Goal: Task Accomplishment & Management: Complete application form

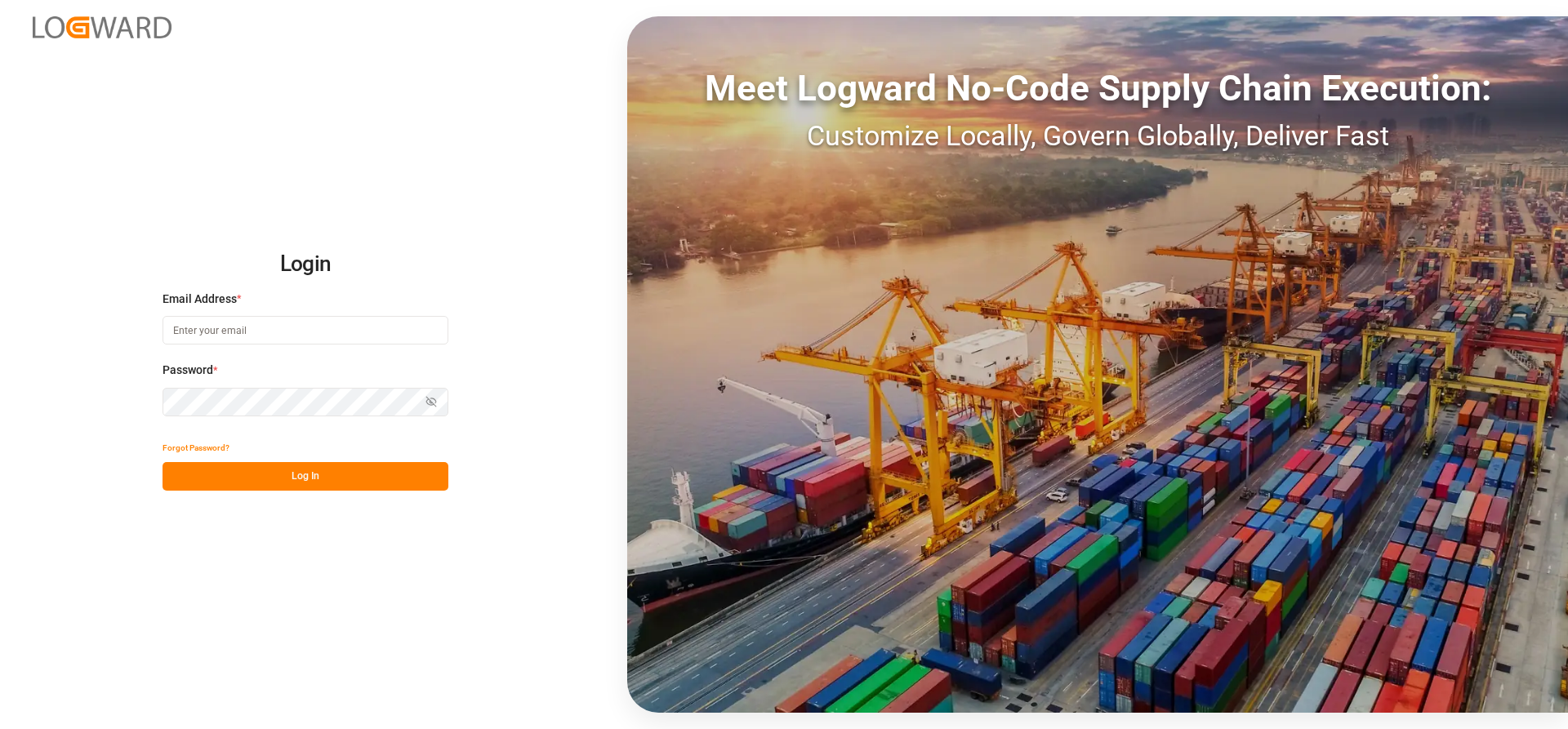
type input "[PERSON_NAME][EMAIL_ADDRESS][DATE][DOMAIN_NAME]"
click at [230, 472] on button "Log In" at bounding box center [305, 476] width 286 height 28
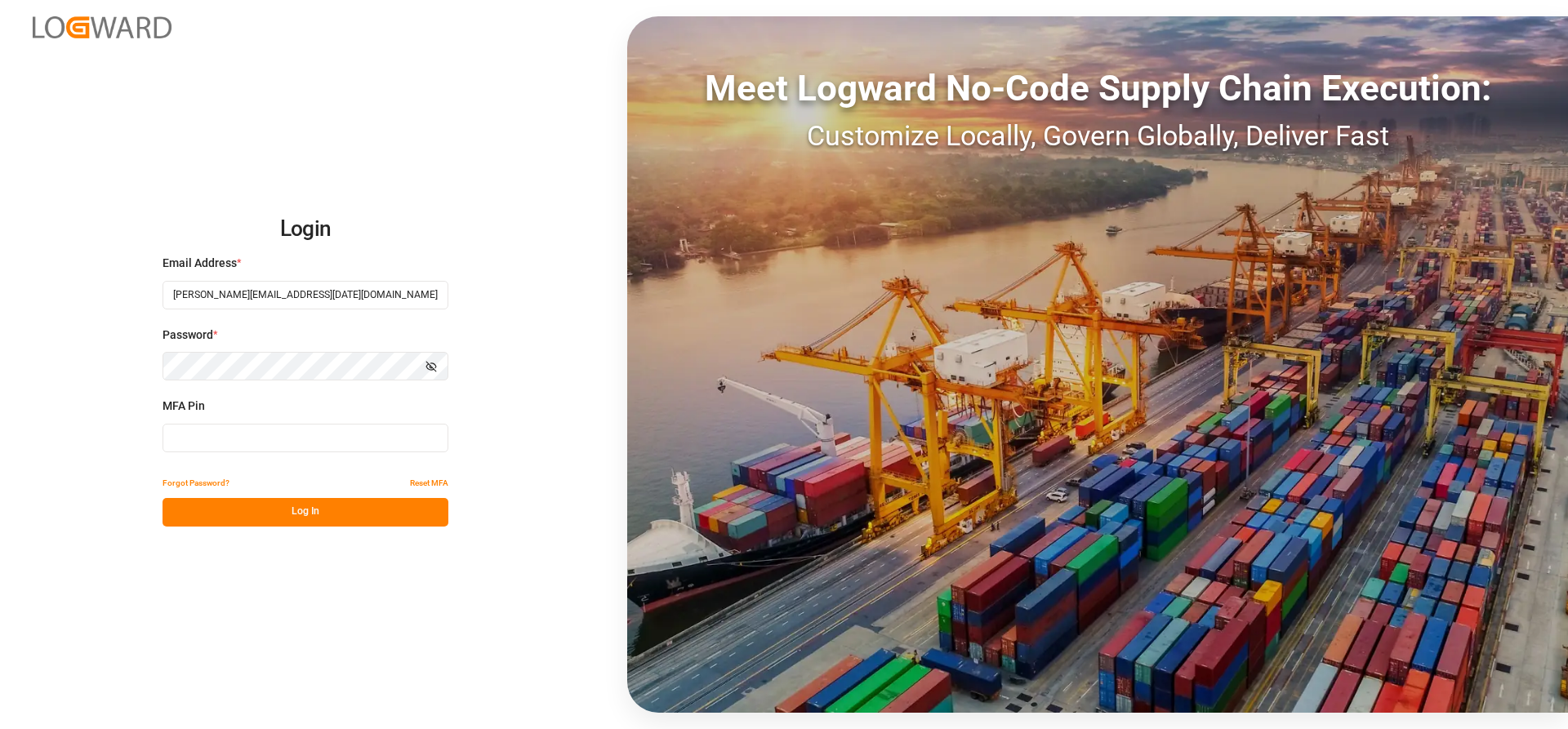
click at [197, 438] on input at bounding box center [305, 438] width 286 height 28
click at [204, 430] on input at bounding box center [305, 438] width 286 height 28
type input "169264"
click at [339, 513] on button "Log In" at bounding box center [305, 512] width 286 height 28
click at [237, 514] on button "Log In" at bounding box center [305, 512] width 286 height 28
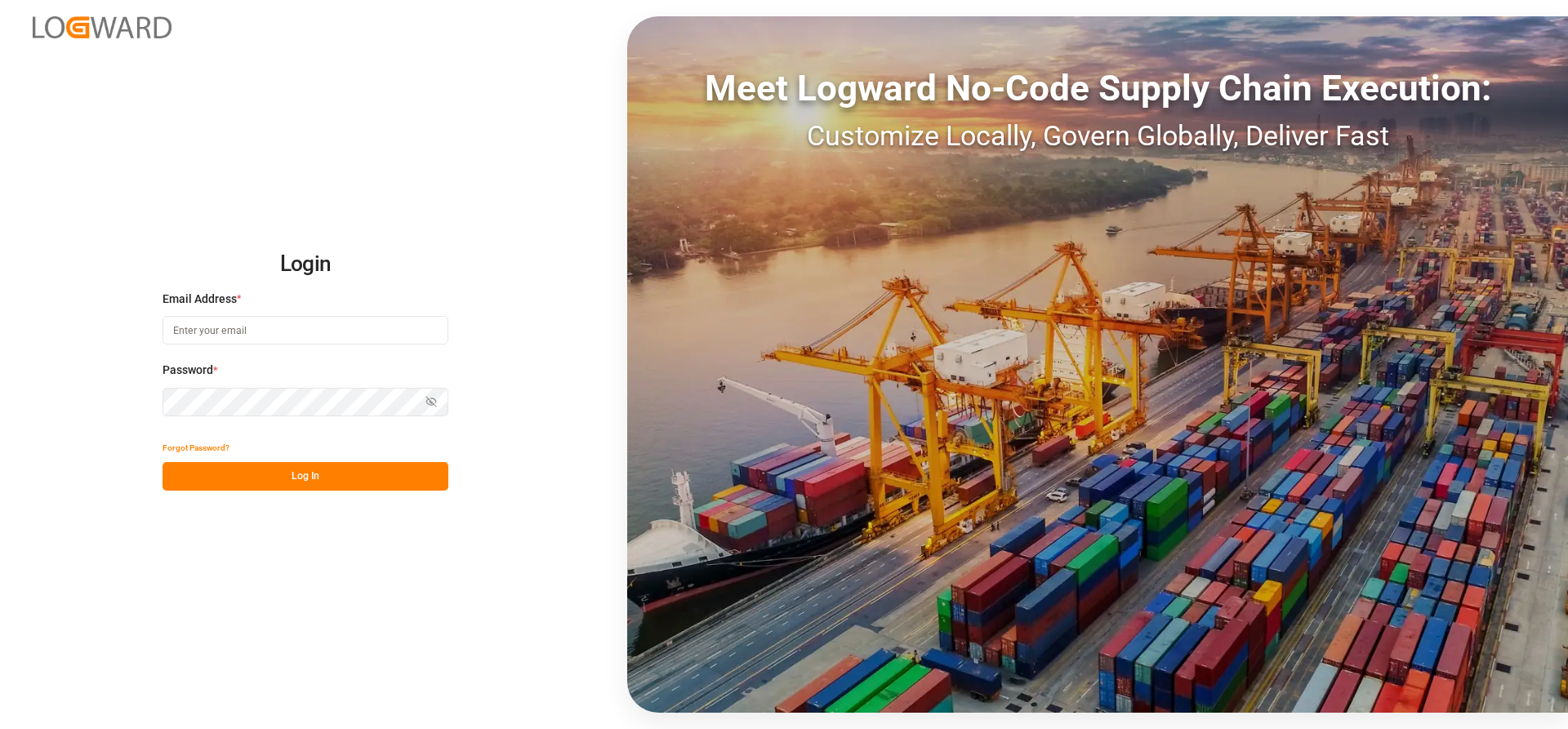
type input "[PERSON_NAME][EMAIL_ADDRESS][DATE][DOMAIN_NAME]"
click at [253, 476] on button "Log In" at bounding box center [305, 476] width 286 height 28
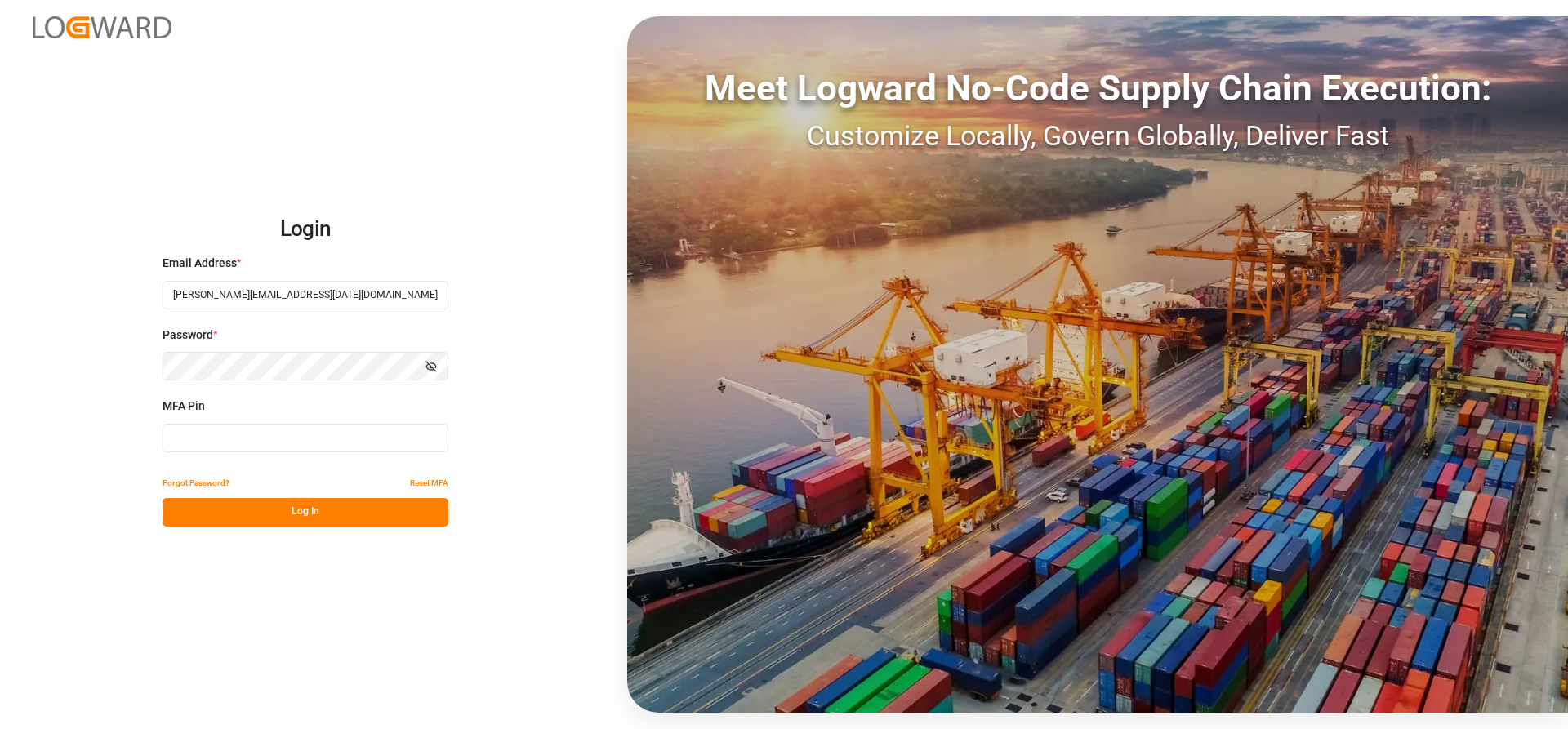
click at [209, 438] on input at bounding box center [305, 438] width 286 height 28
type input "179255"
click at [261, 509] on button "Log In" at bounding box center [305, 512] width 286 height 28
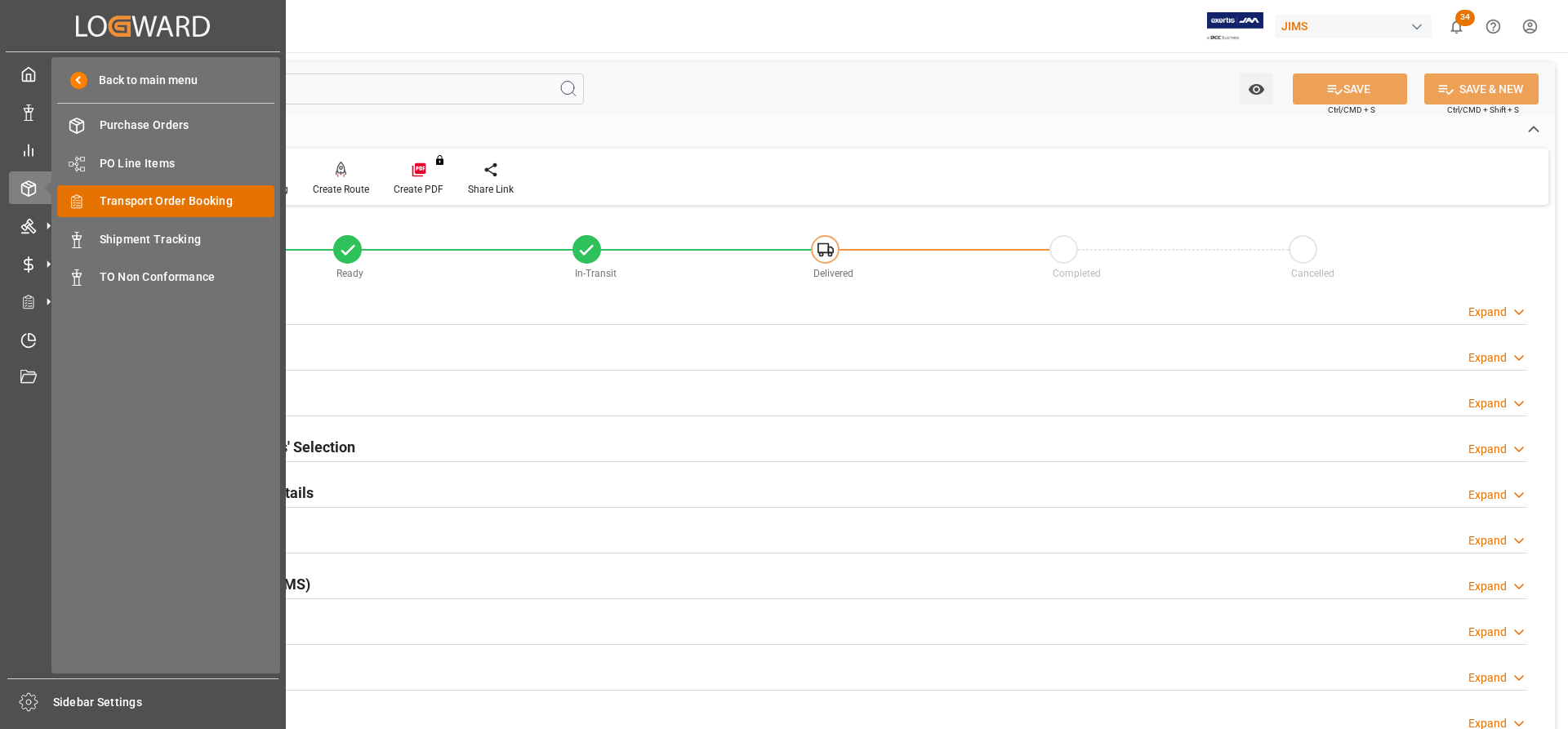
click at [165, 205] on span "Transport Order Booking" at bounding box center [188, 201] width 175 height 17
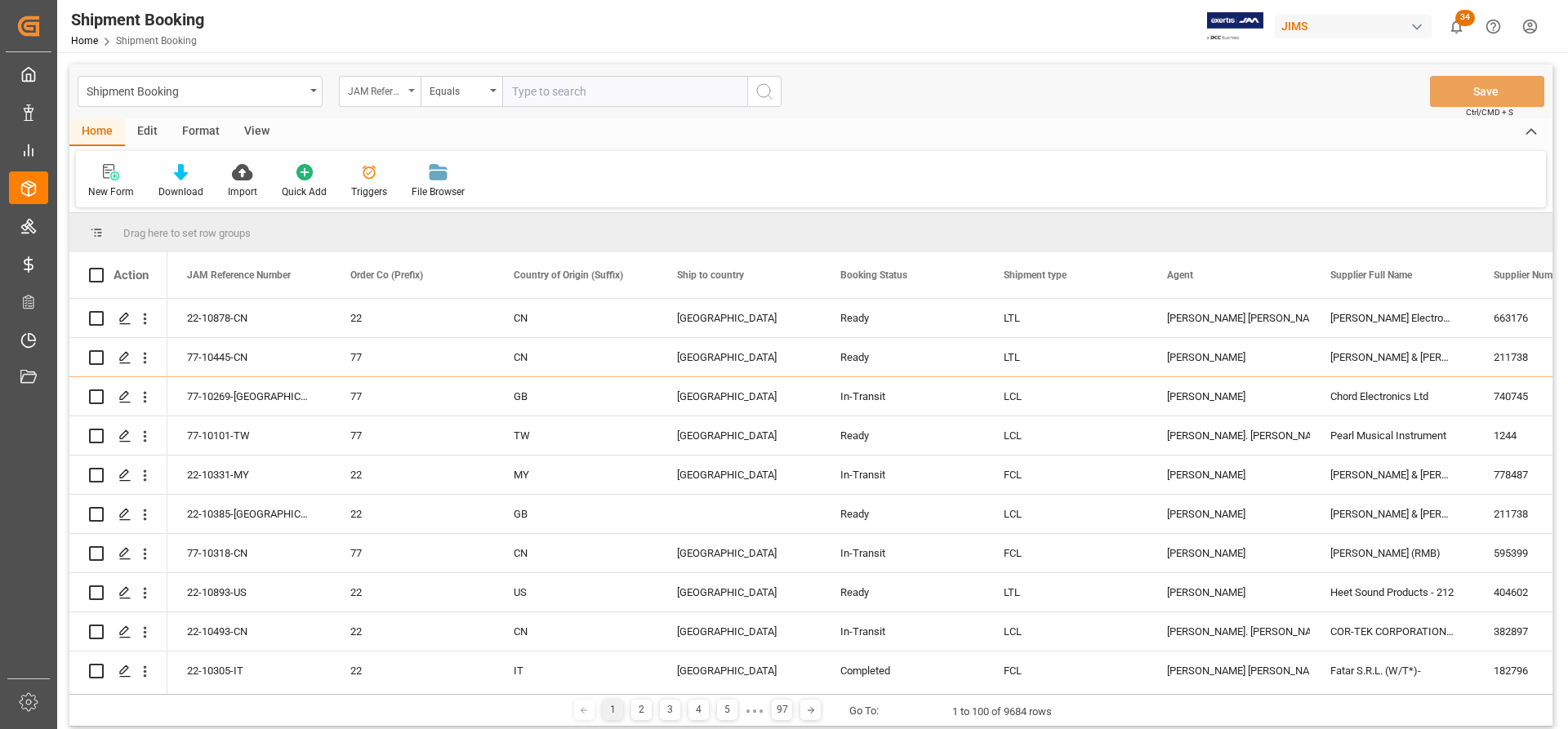
drag, startPoint x: 545, startPoint y: 89, endPoint x: 414, endPoint y: 88, distance: 131.0
click at [414, 88] on div "JAM Reference Number" at bounding box center [379, 91] width 82 height 31
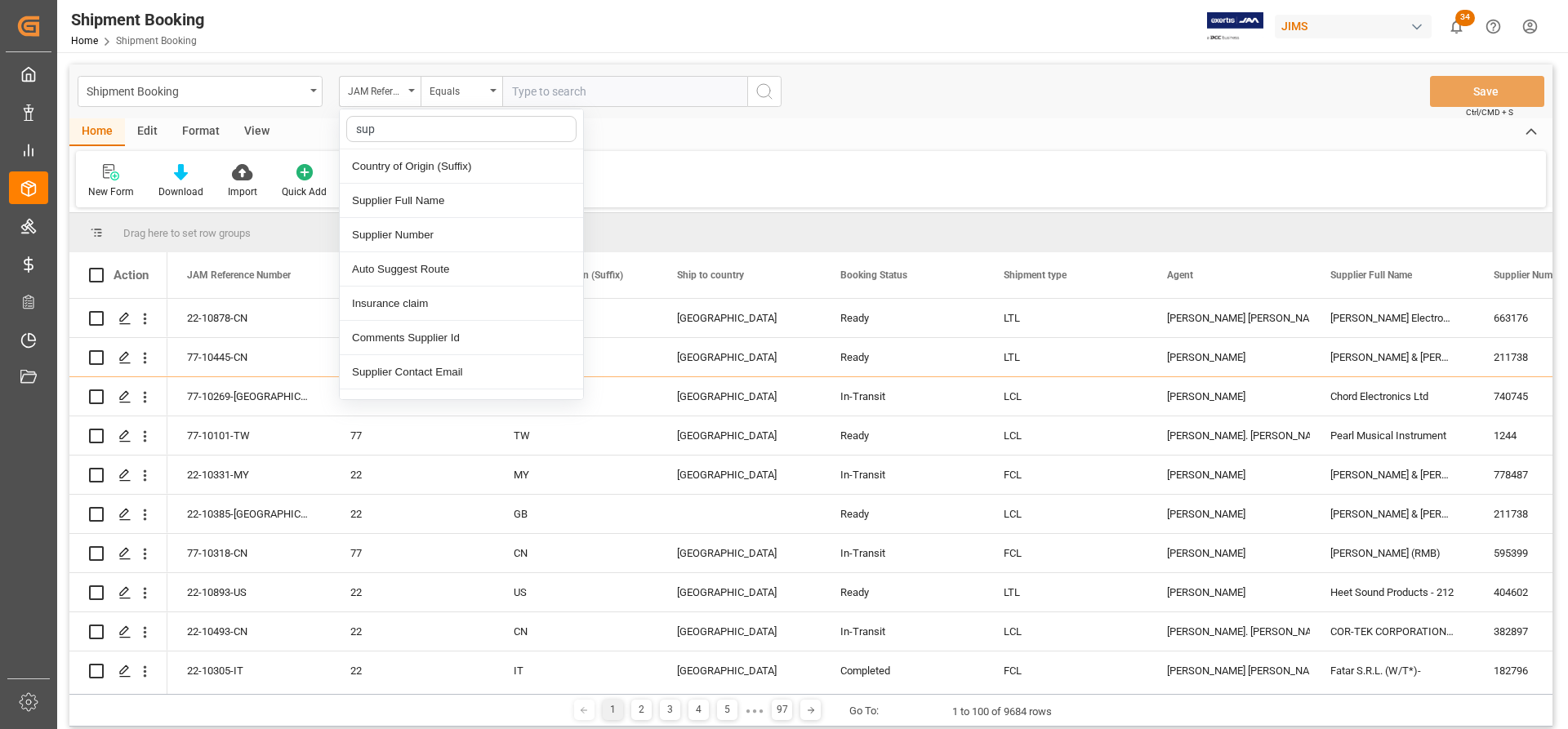
type input "supp"
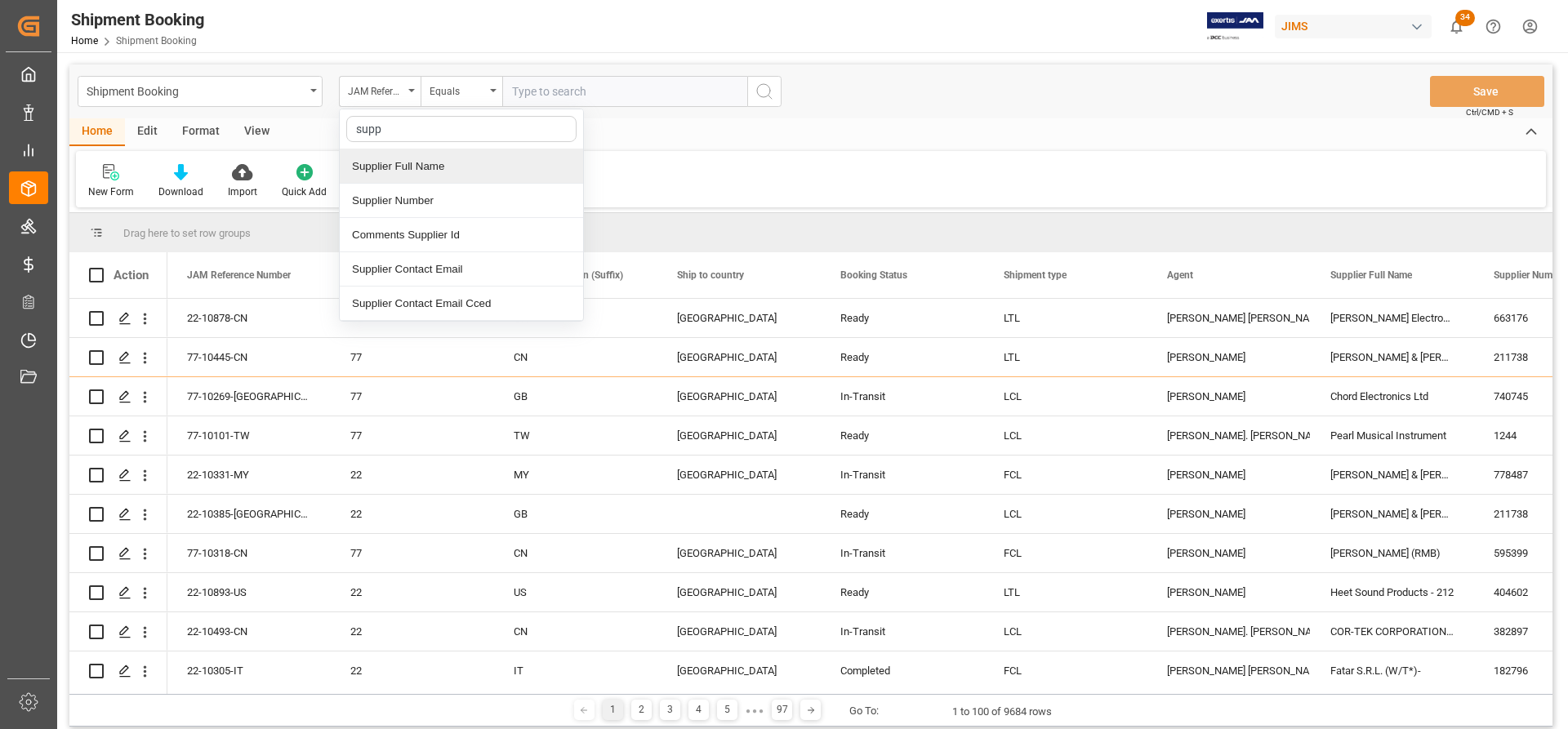
click at [411, 162] on div "Supplier Full Name" at bounding box center [461, 167] width 243 height 34
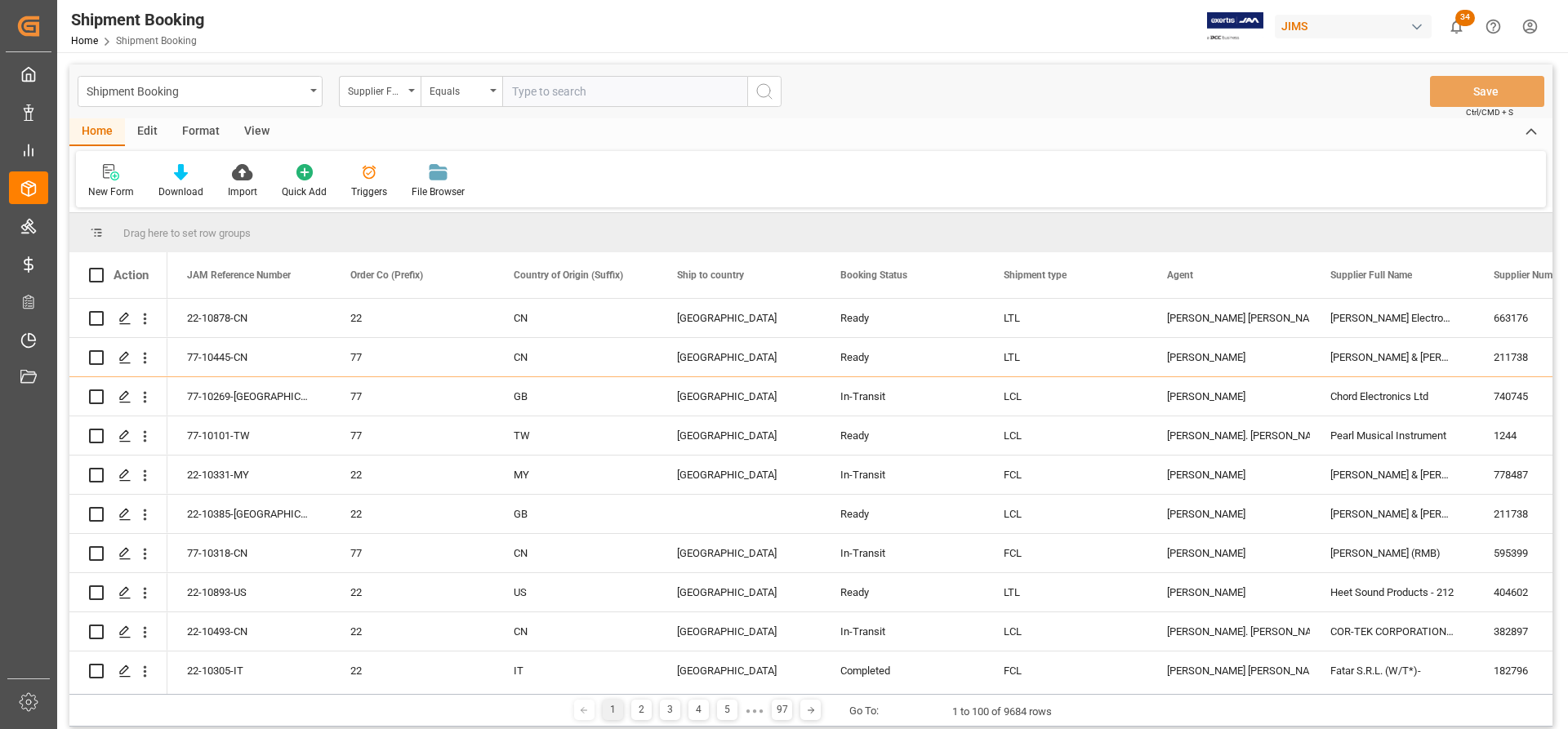
click at [543, 92] on input "text" at bounding box center [624, 91] width 245 height 31
paste input "Paragraph"
type input "Paragraph"
click at [772, 88] on icon "search button" at bounding box center [764, 91] width 20 height 20
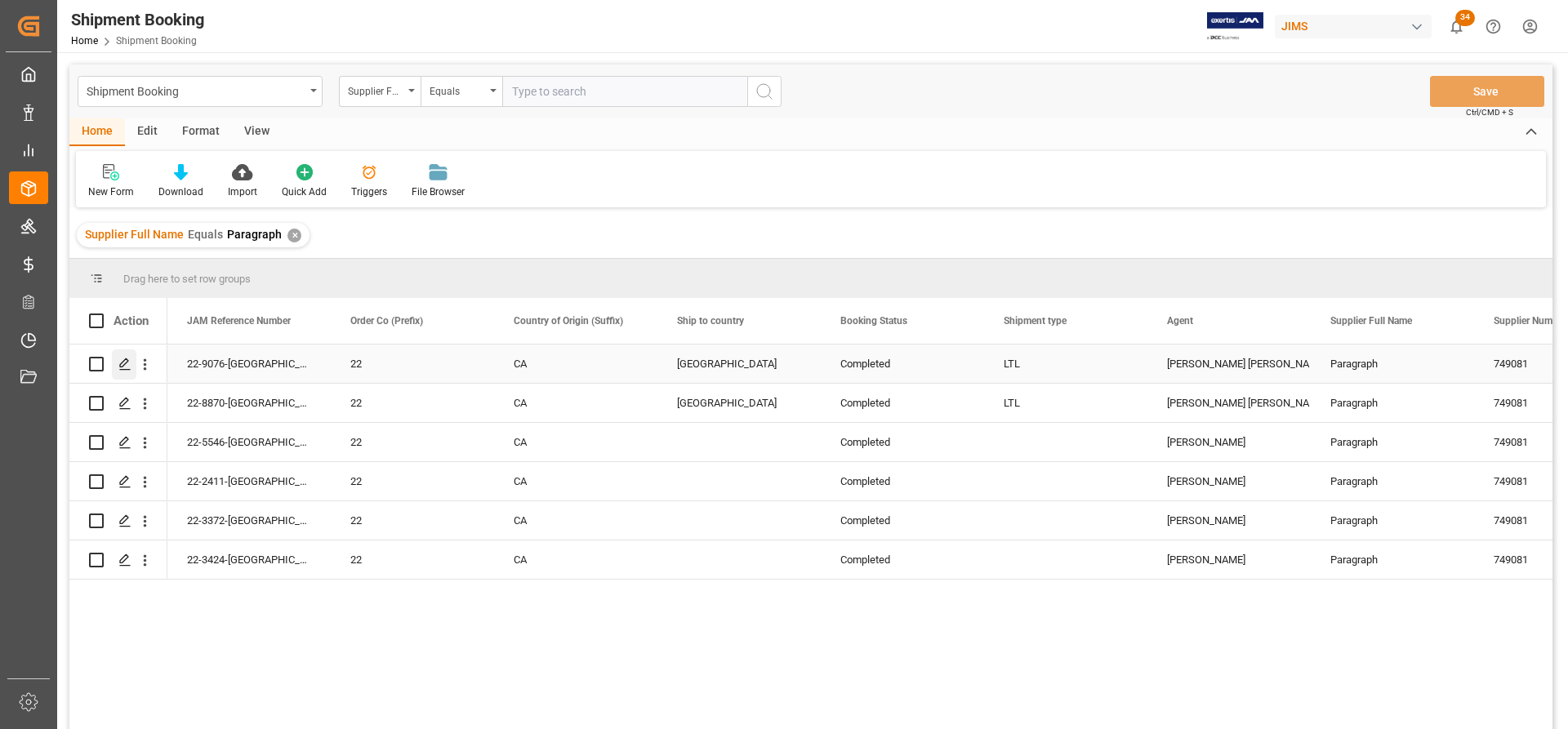
click at [121, 362] on icon "Press SPACE to select this row." at bounding box center [125, 364] width 13 height 13
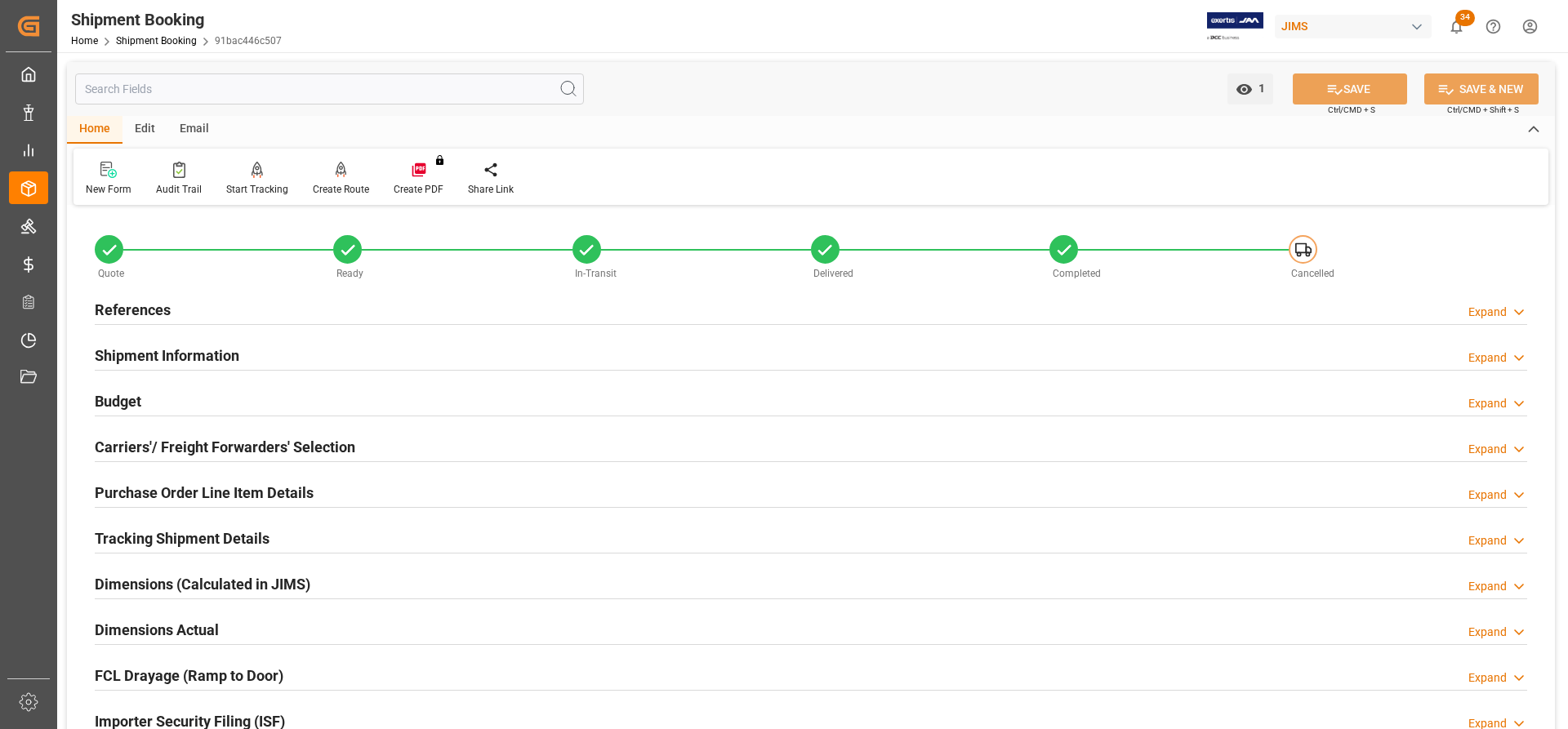
click at [122, 303] on h2 "References" at bounding box center [132, 310] width 76 height 22
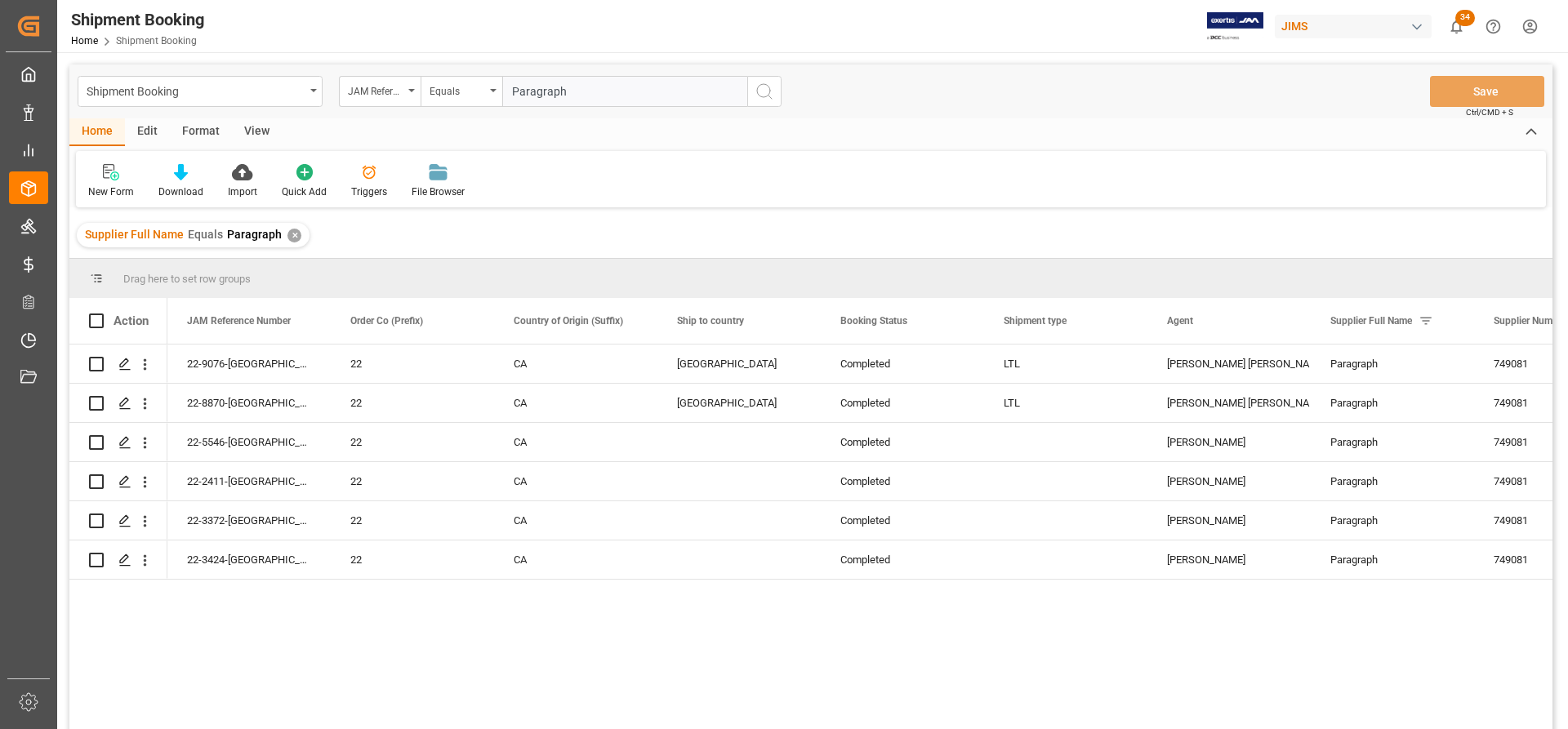
type input "Paragraph"
click at [768, 89] on icon "search button" at bounding box center [764, 91] width 20 height 20
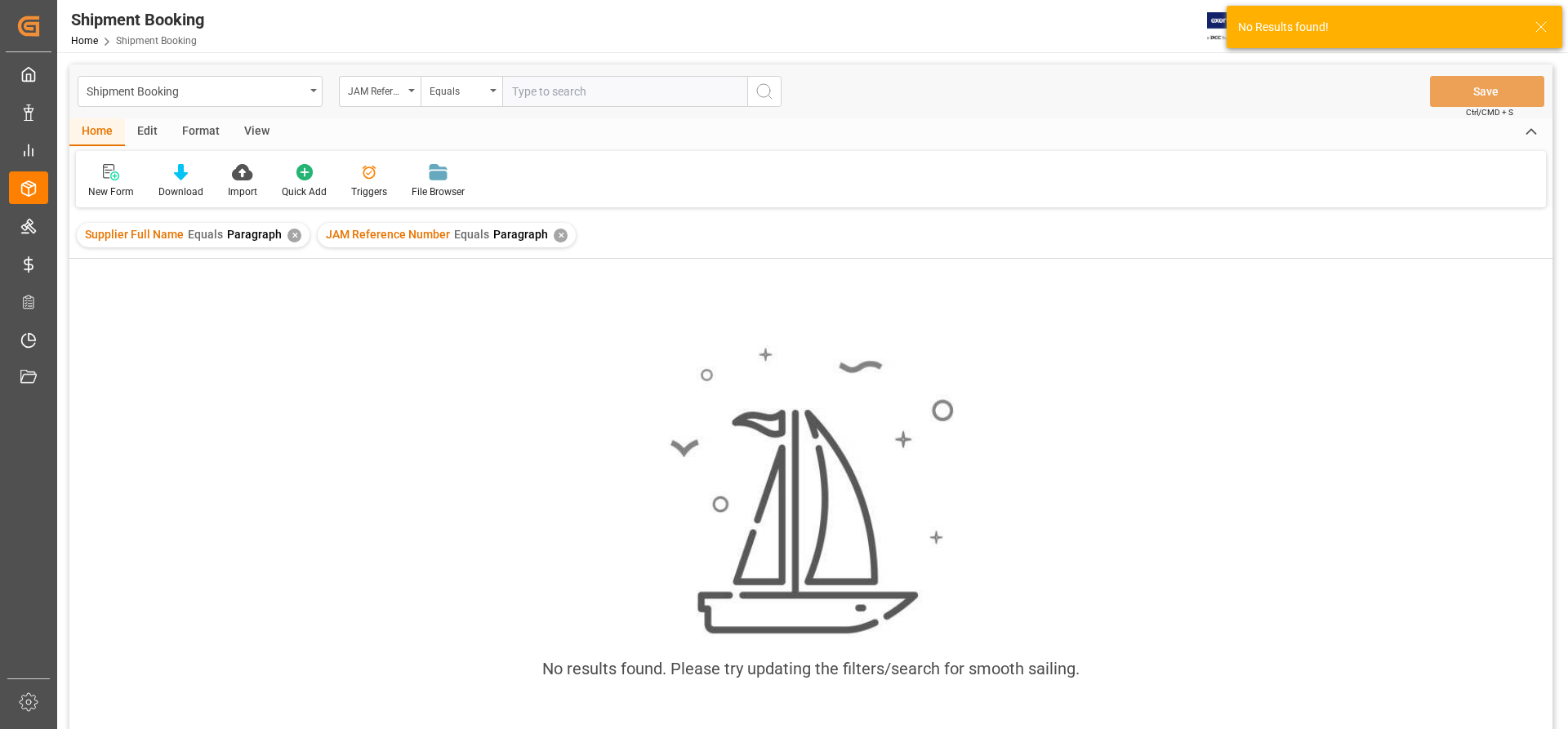
click at [287, 239] on div "✕" at bounding box center [294, 236] width 14 height 14
click at [315, 236] on div "✕" at bounding box center [320, 236] width 14 height 14
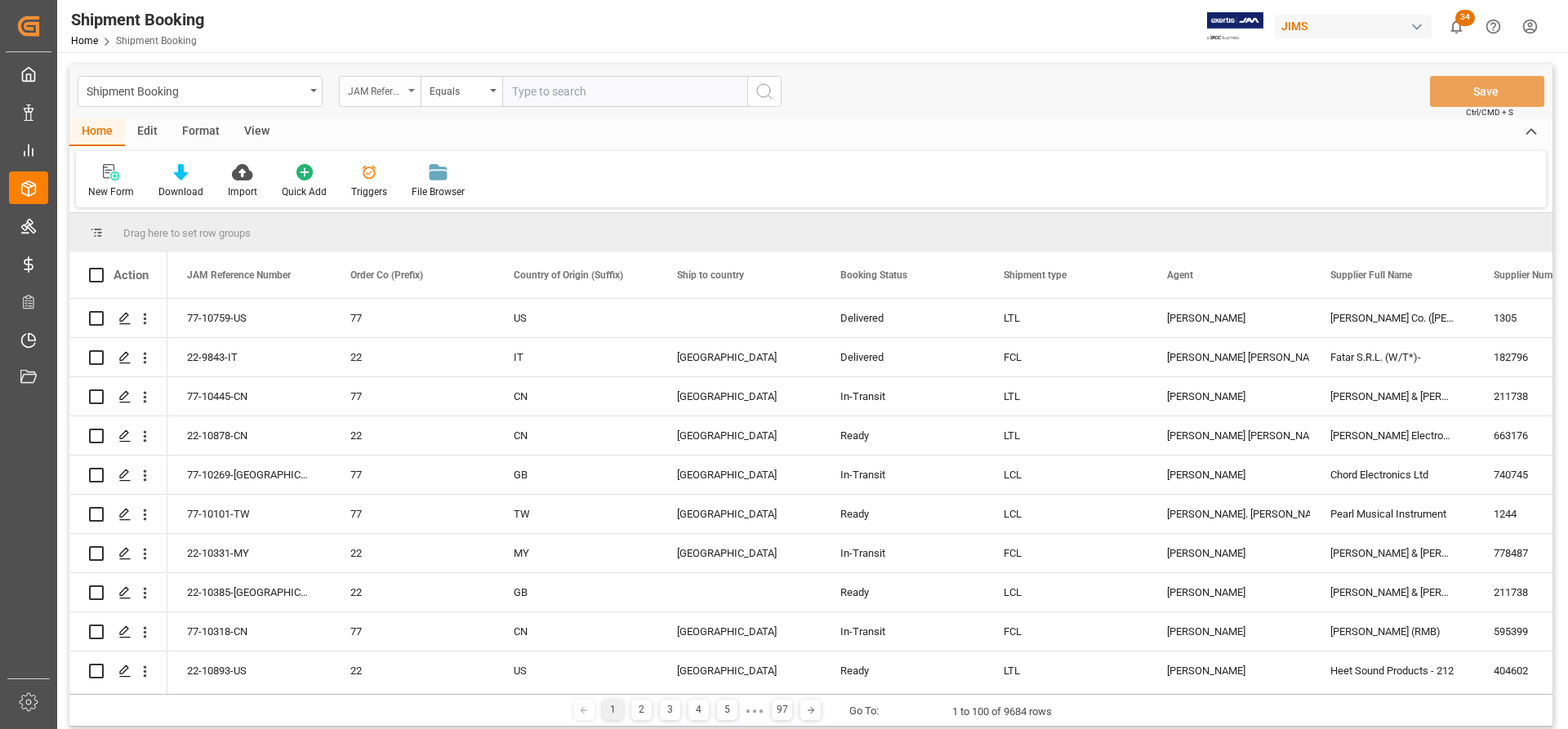
click at [409, 92] on div "JAM Reference Number" at bounding box center [379, 91] width 82 height 31
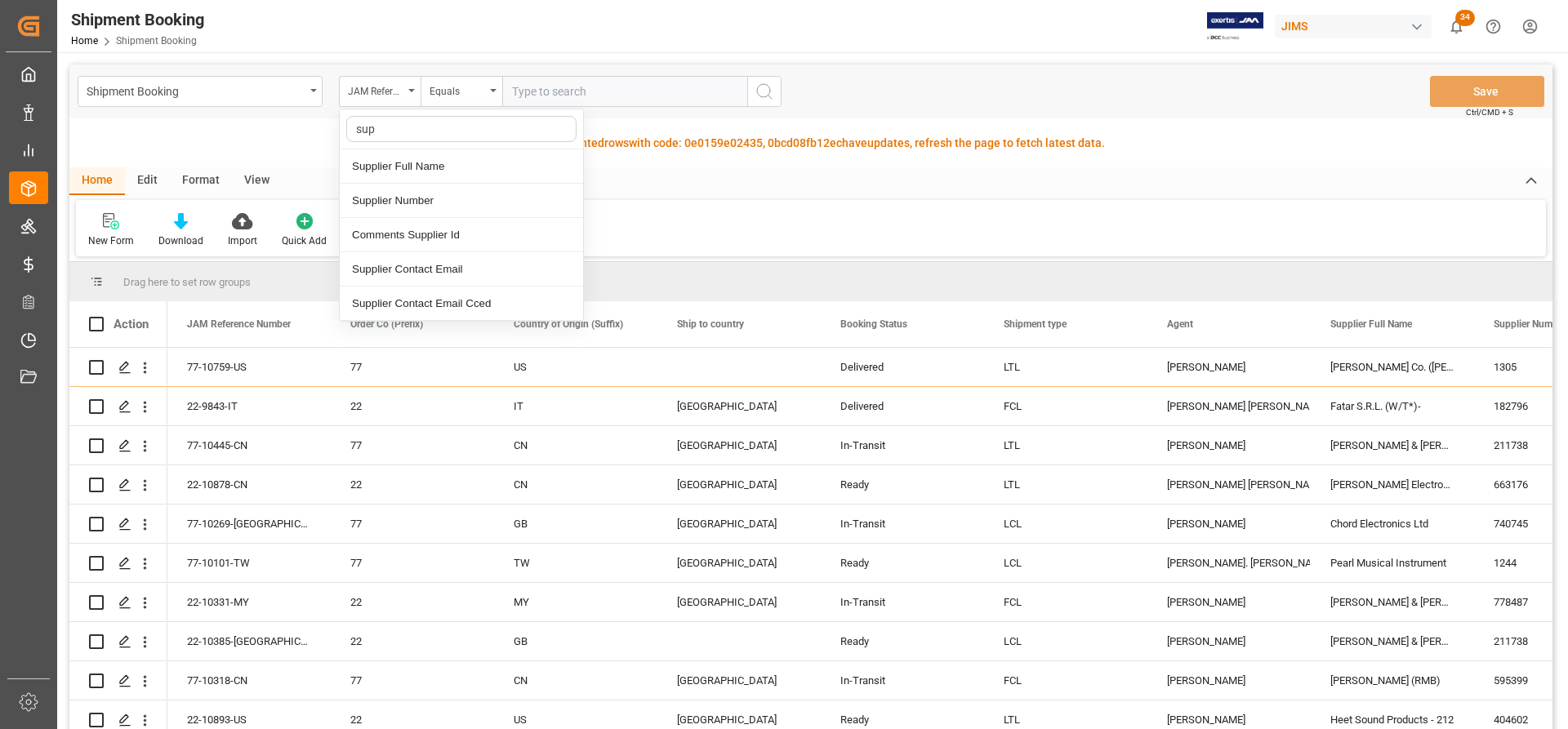
type input "supp"
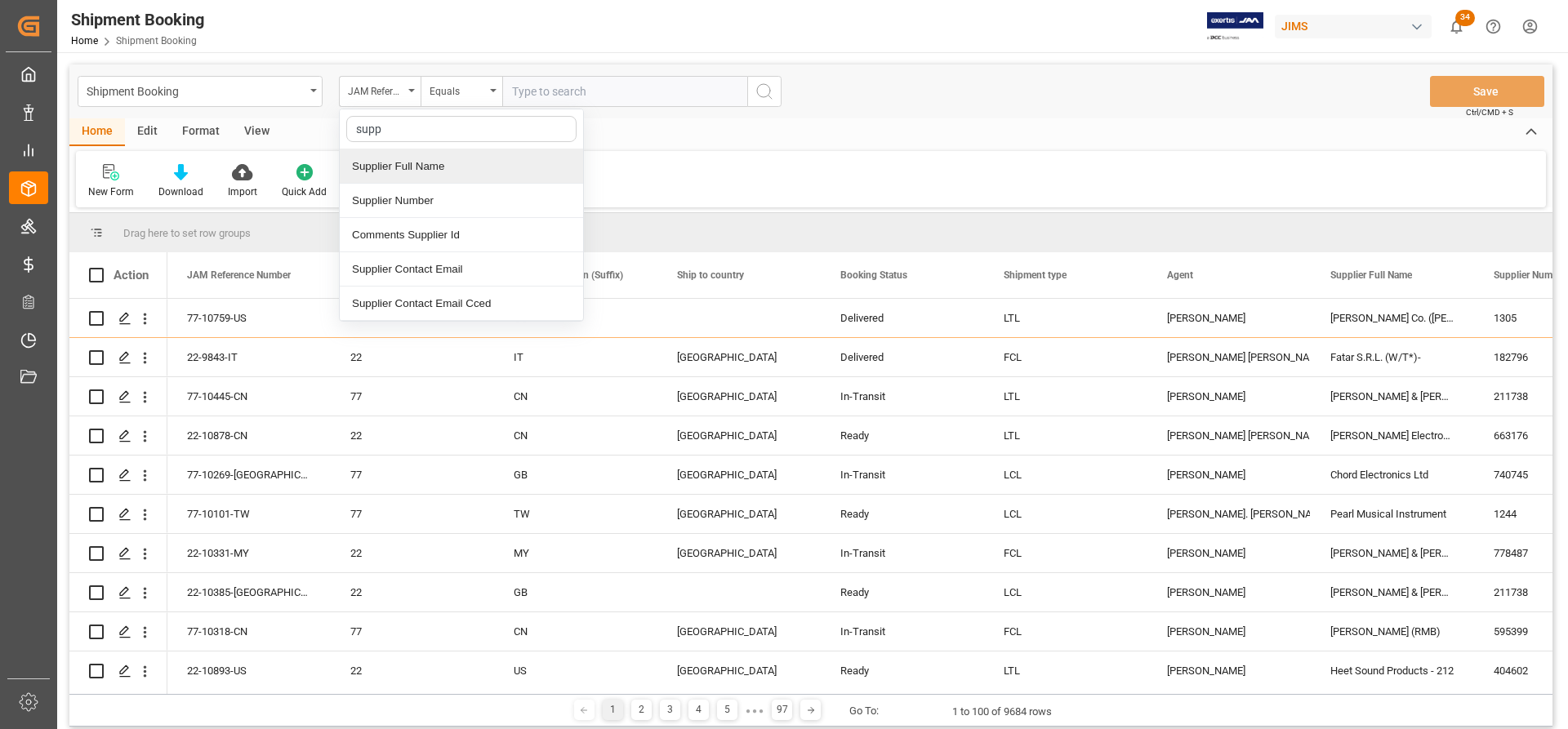
click at [415, 166] on div "Supplier Full Name" at bounding box center [461, 167] width 243 height 34
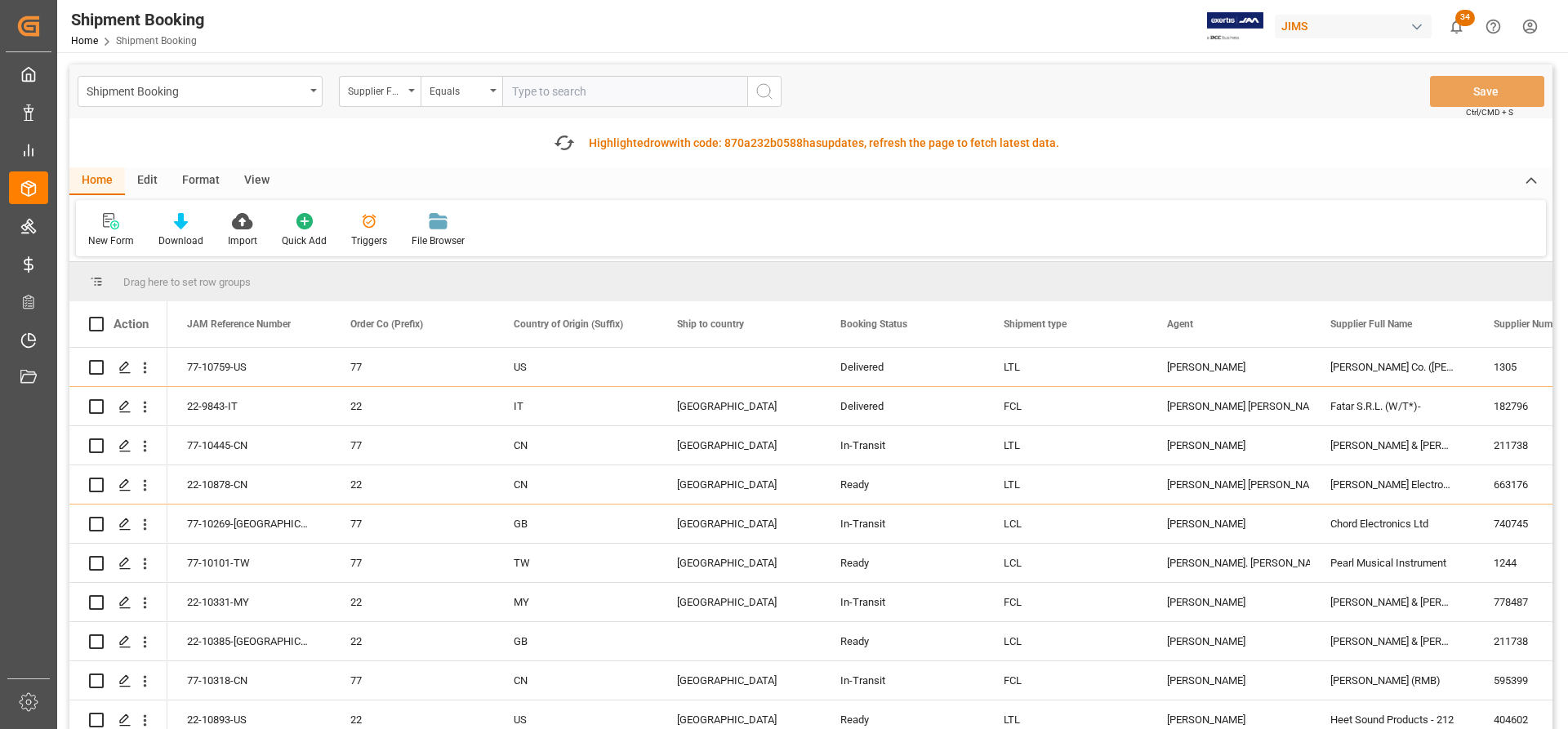
click at [527, 89] on input "text" at bounding box center [624, 91] width 245 height 31
paste input "Paragraph"
type input "Paragraph"
click at [771, 92] on circle "search button" at bounding box center [763, 90] width 13 height 13
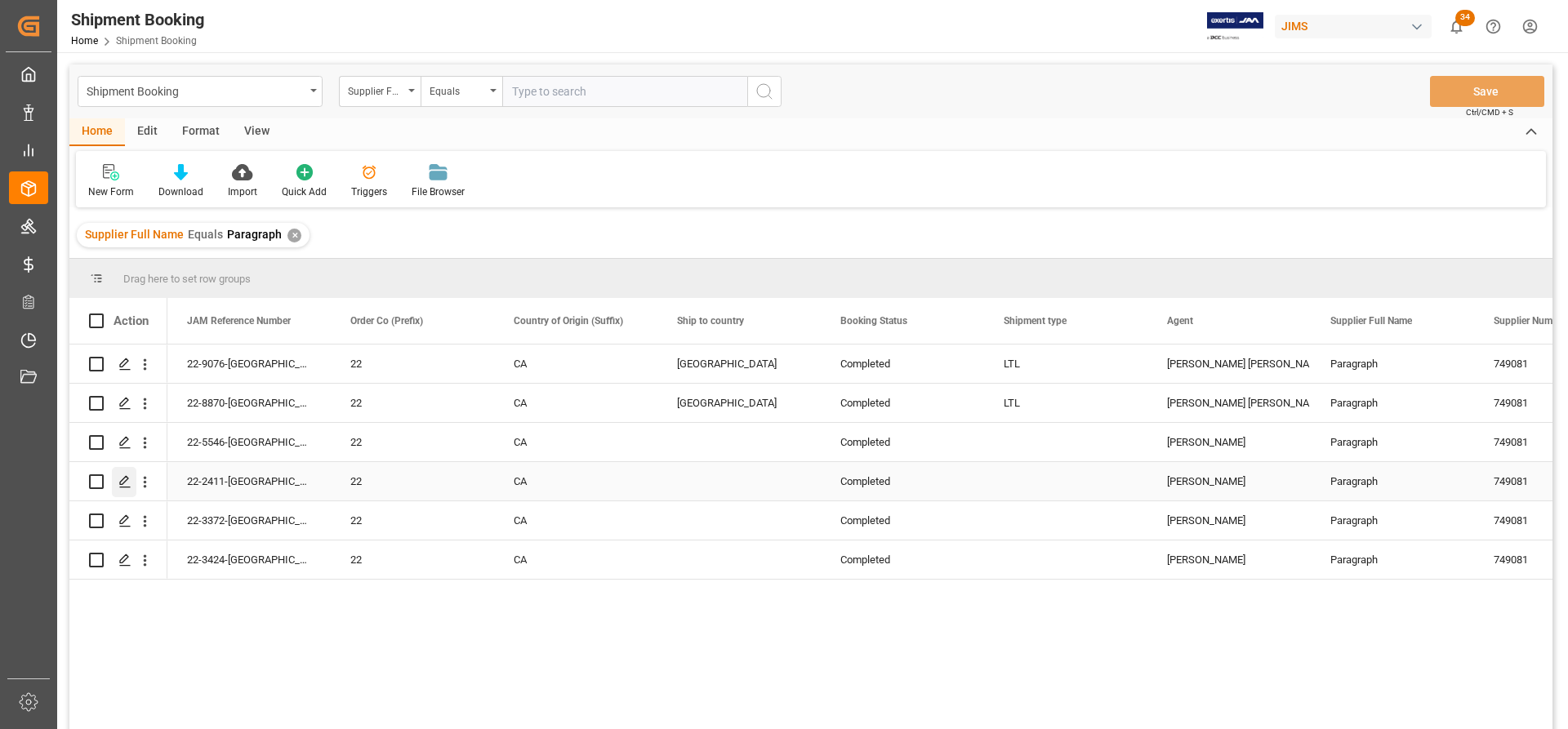
click at [121, 484] on polygon "Press SPACE to select this row." at bounding box center [124, 481] width 8 height 8
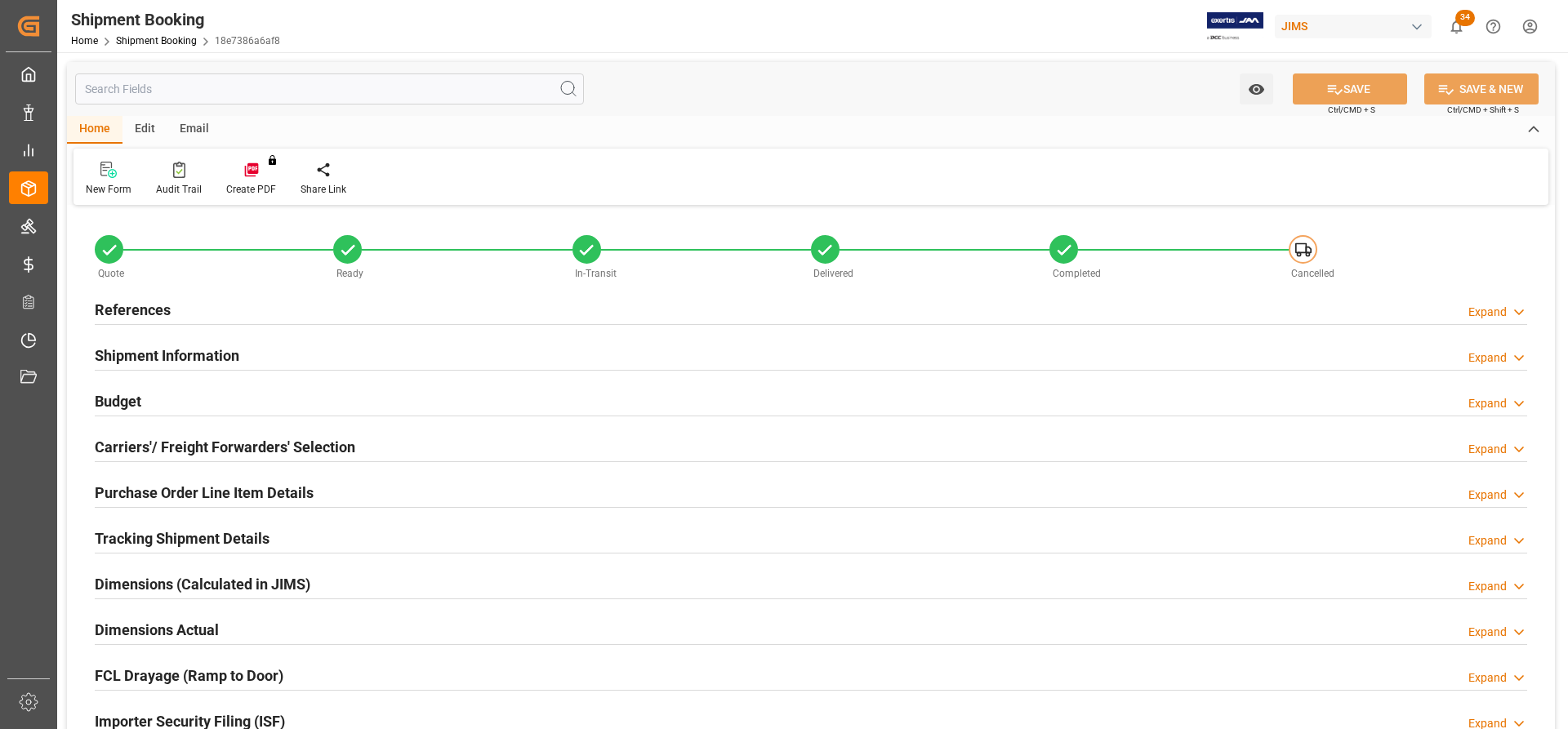
type input "[DATE] 20:25"
click at [140, 320] on h2 "References" at bounding box center [132, 310] width 76 height 22
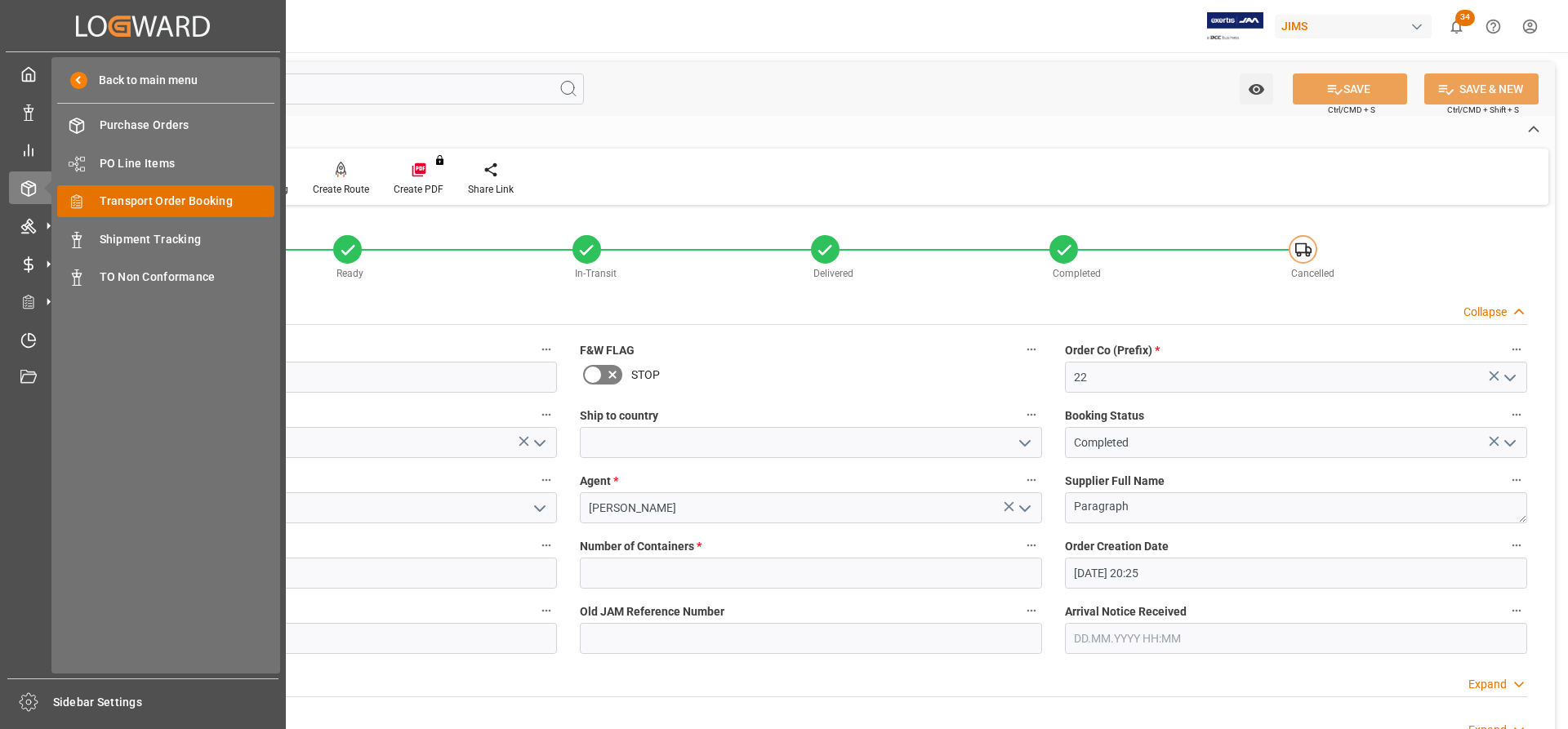
click at [136, 203] on span "Transport Order Booking" at bounding box center [188, 201] width 175 height 17
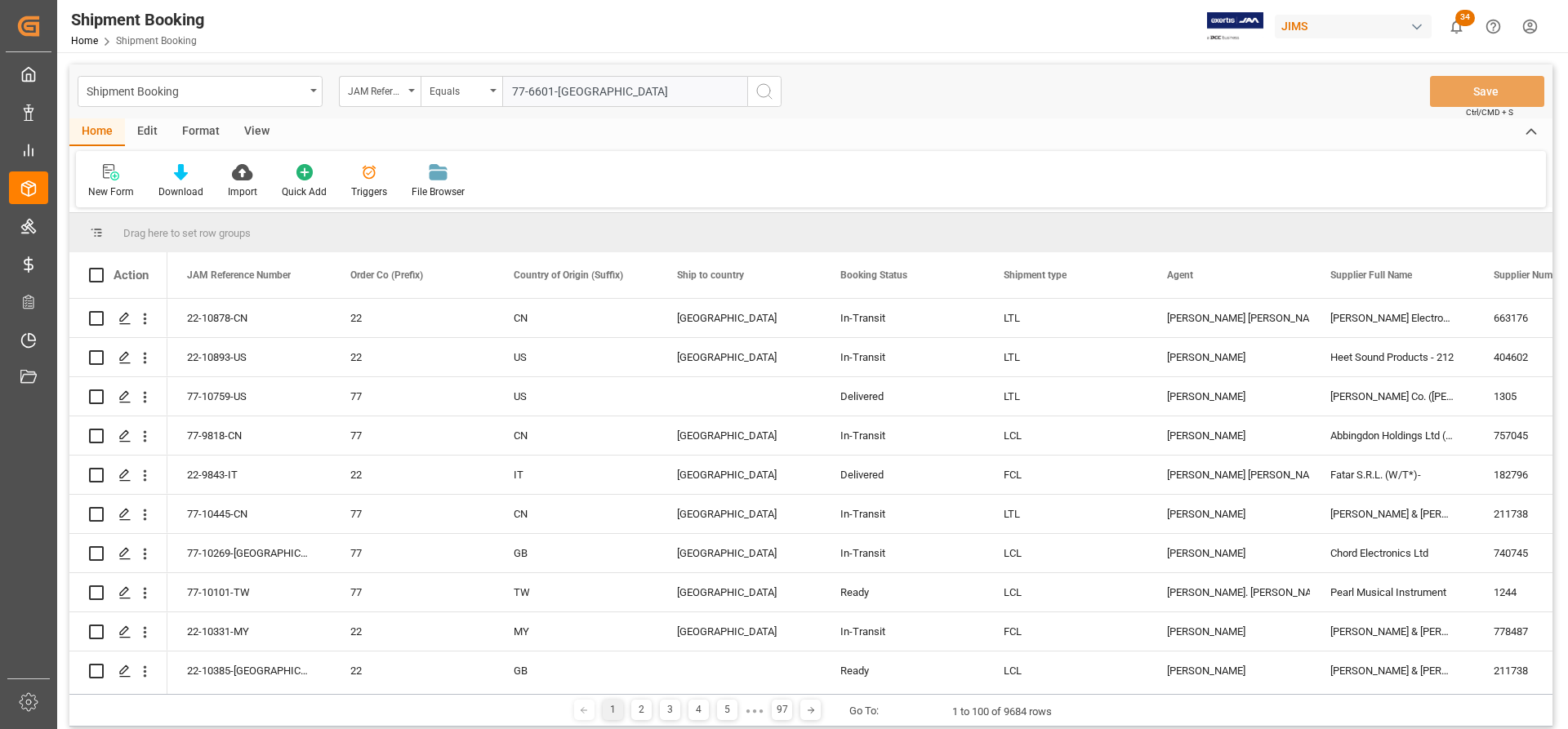
type input "77-6601-CA"
click at [762, 90] on icon "search button" at bounding box center [764, 91] width 20 height 20
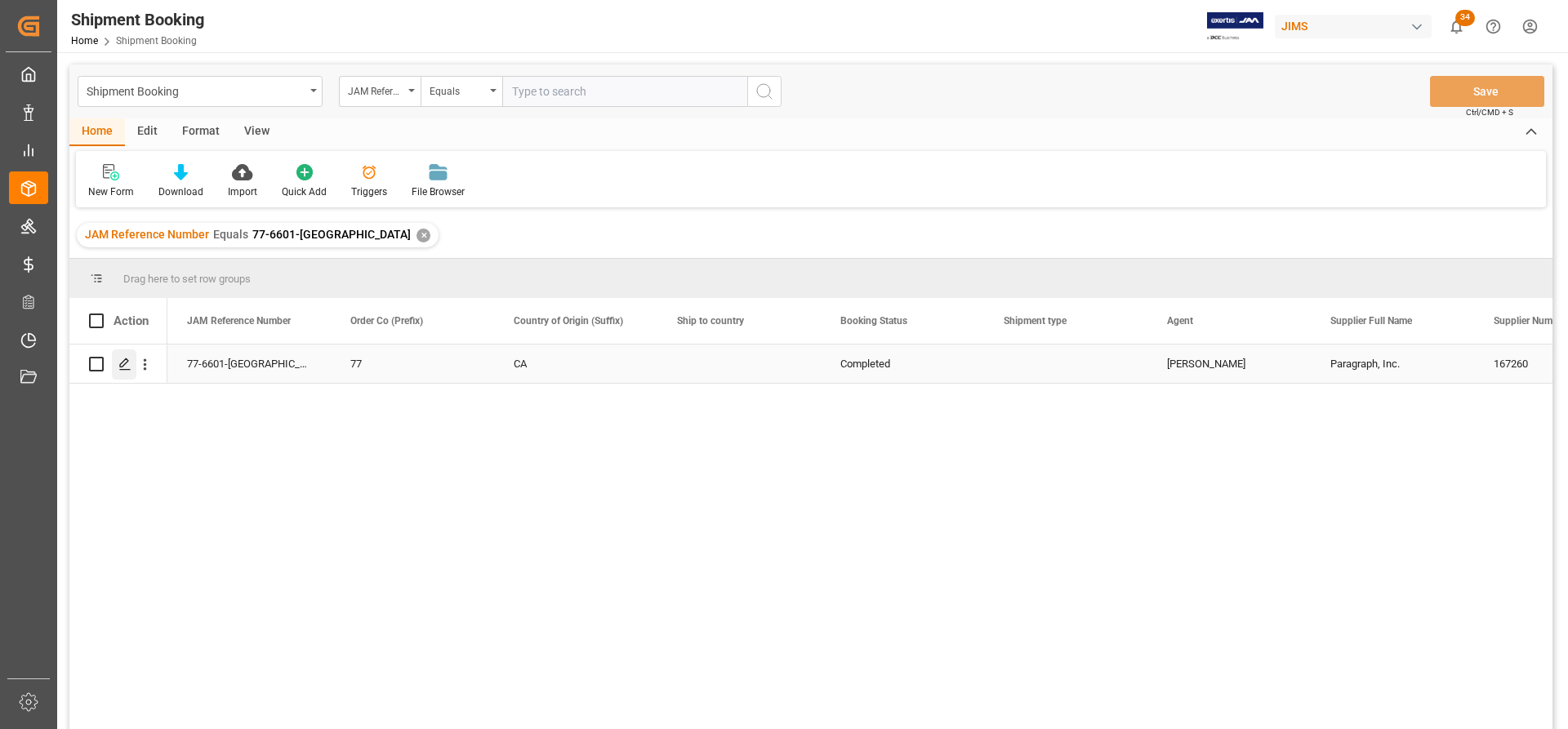
click at [117, 361] on div "Press SPACE to select this row." at bounding box center [124, 364] width 24 height 30
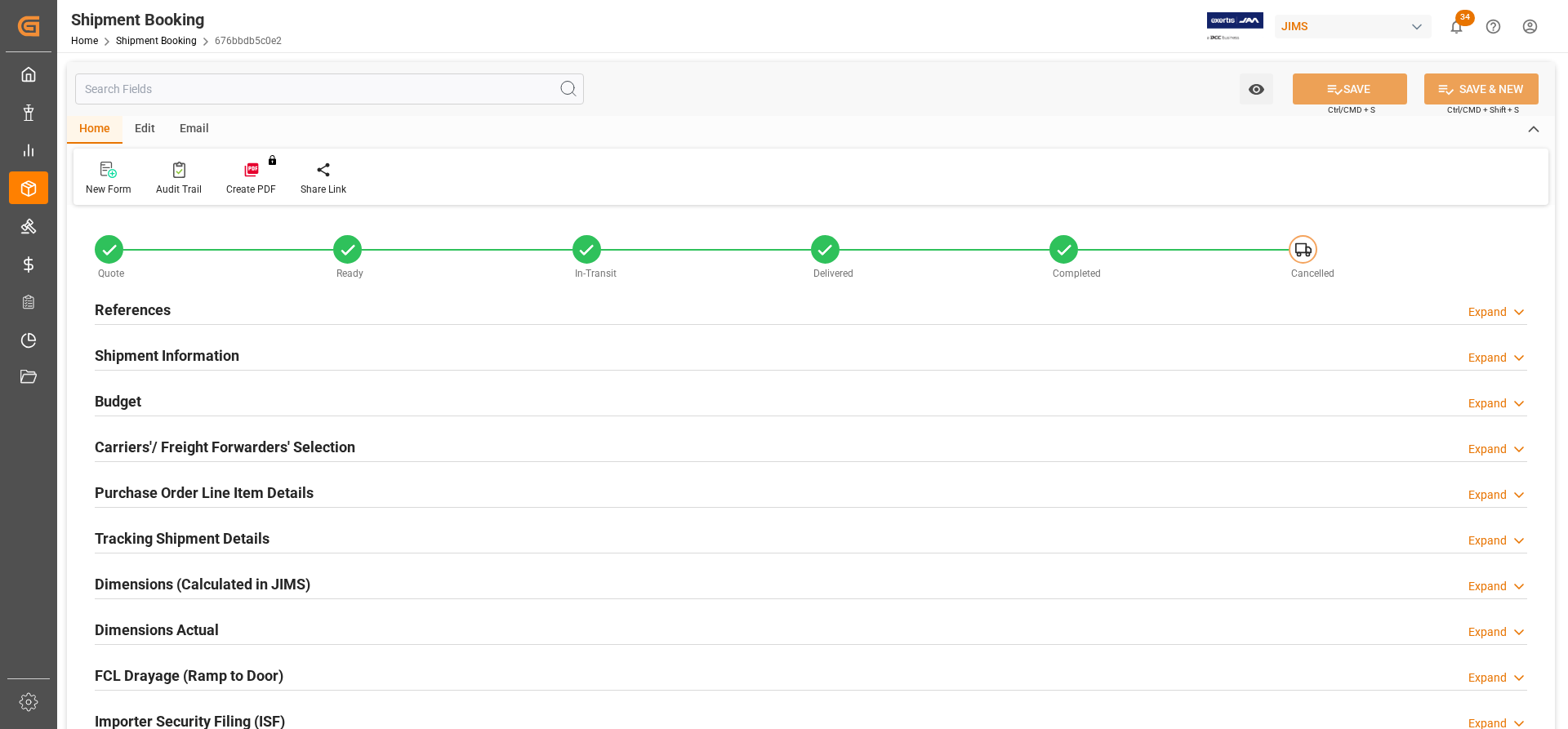
type input "27.11.2024 20:26"
type input "27.11.2024"
click at [124, 267] on div "Quote" at bounding box center [213, 273] width 238 height 18
click at [129, 302] on h2 "References" at bounding box center [132, 310] width 76 height 22
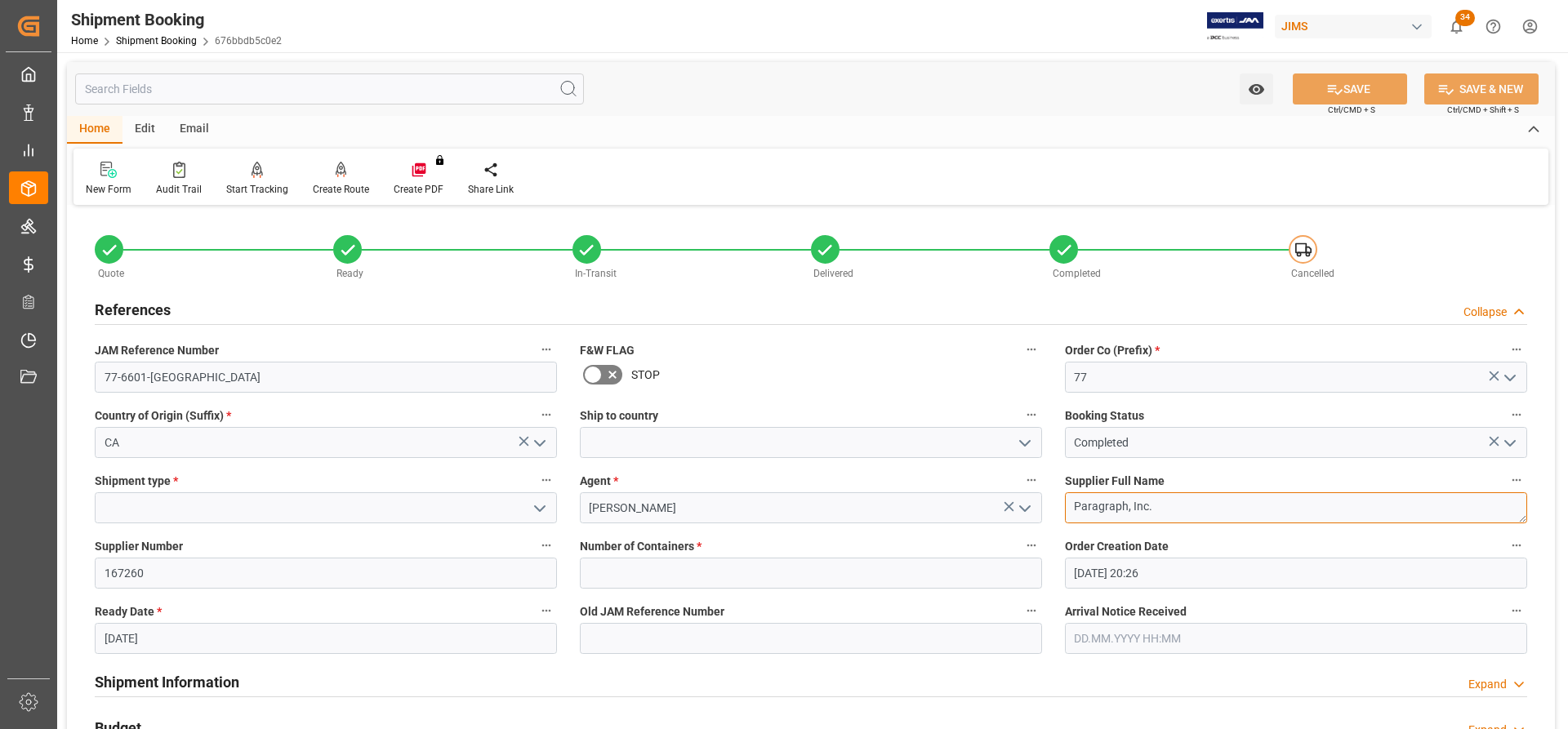
drag, startPoint x: 1180, startPoint y: 511, endPoint x: 1026, endPoint y: 498, distance: 154.5
click at [1026, 498] on div "Quote Ready In-Transit Delivered Completed Cancelled References Collapse JAM Re…" at bounding box center [811, 717] width 1488 height 1014
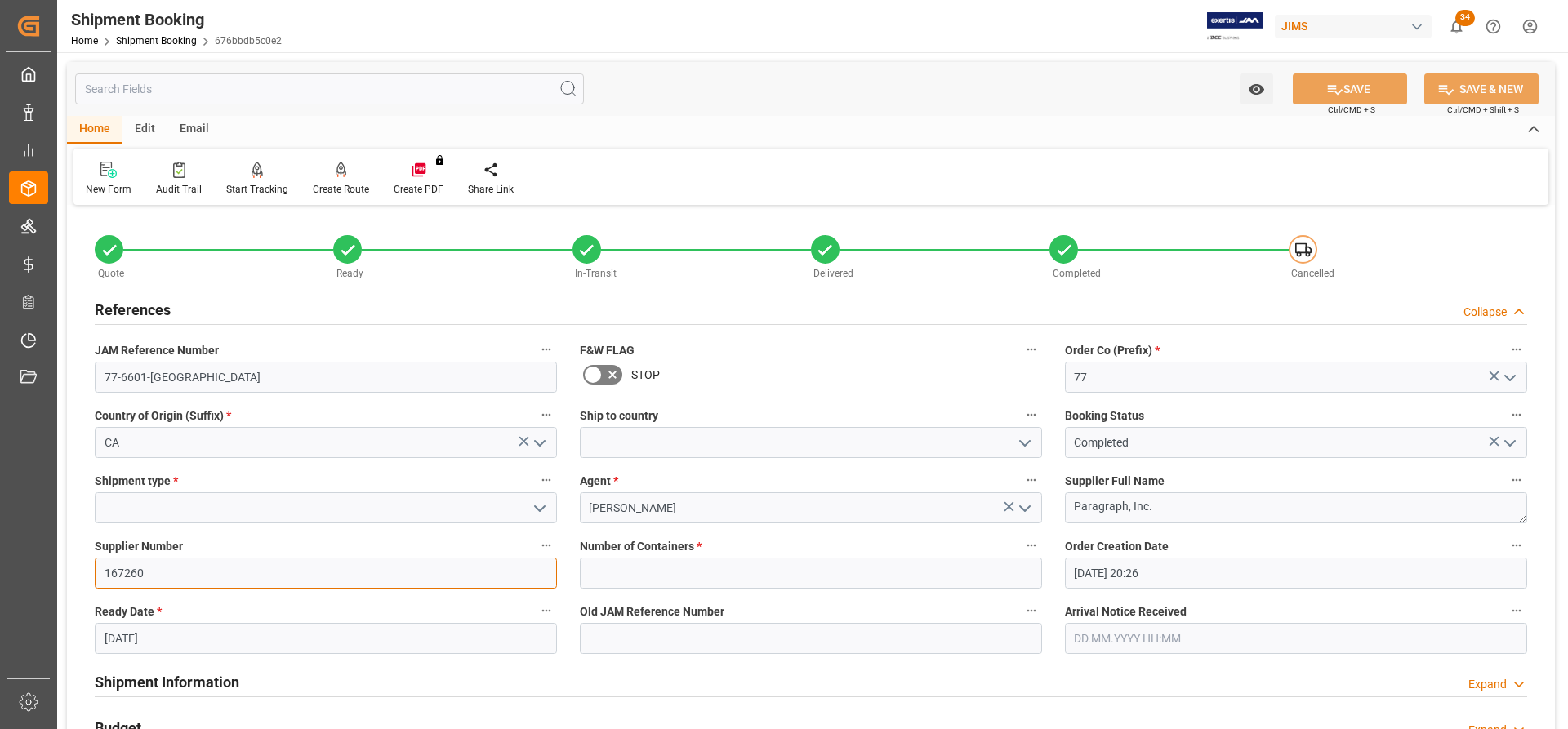
drag, startPoint x: 154, startPoint y: 572, endPoint x: 72, endPoint y: 572, distance: 82.0
click at [72, 572] on div "Quote Ready In-Transit Delivered Completed Cancelled References Collapse JAM Re…" at bounding box center [811, 717] width 1488 height 1014
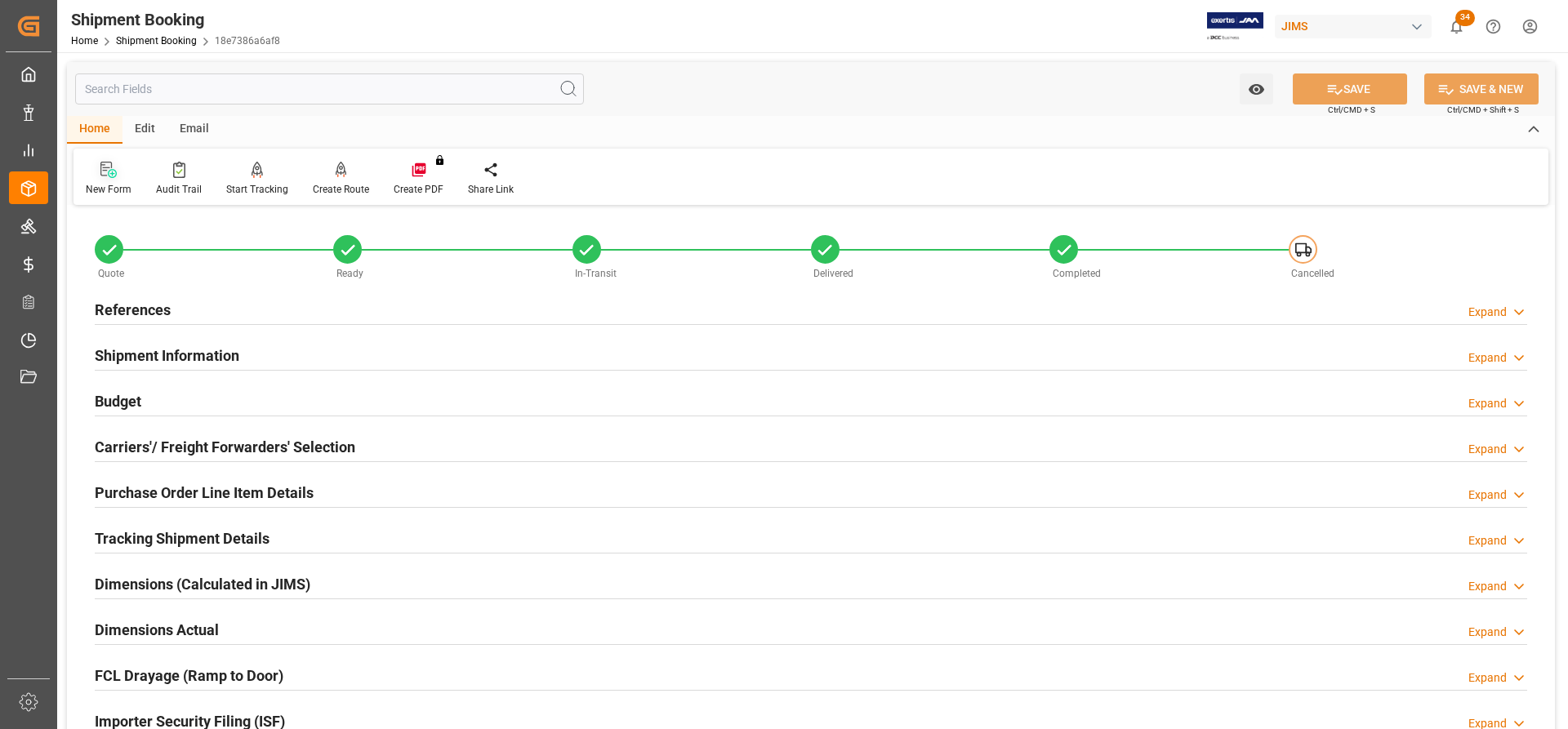
click at [113, 178] on icon at bounding box center [112, 174] width 9 height 9
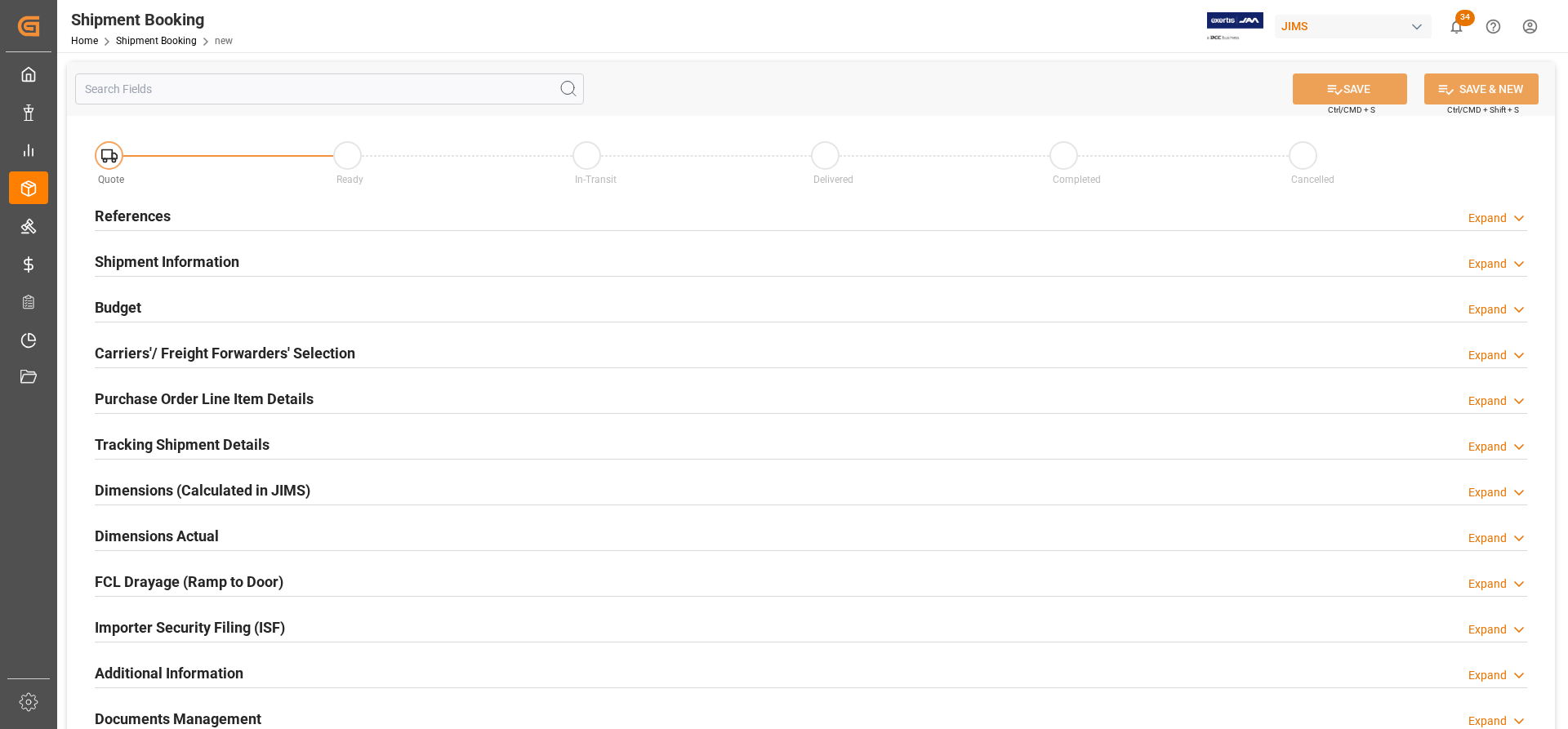
click at [114, 208] on h2 "References" at bounding box center [132, 216] width 76 height 22
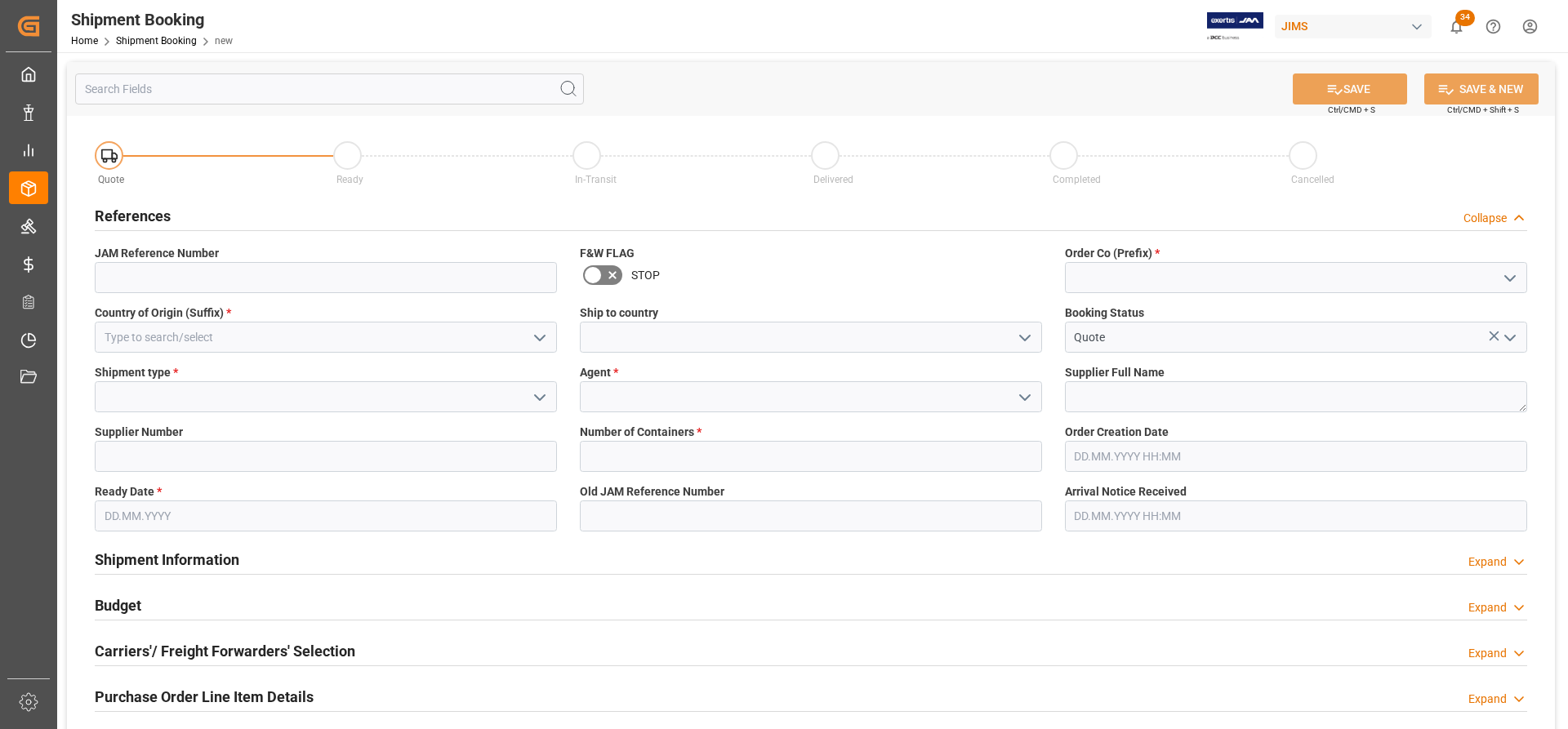
click at [1517, 276] on icon "open menu" at bounding box center [1510, 278] width 20 height 20
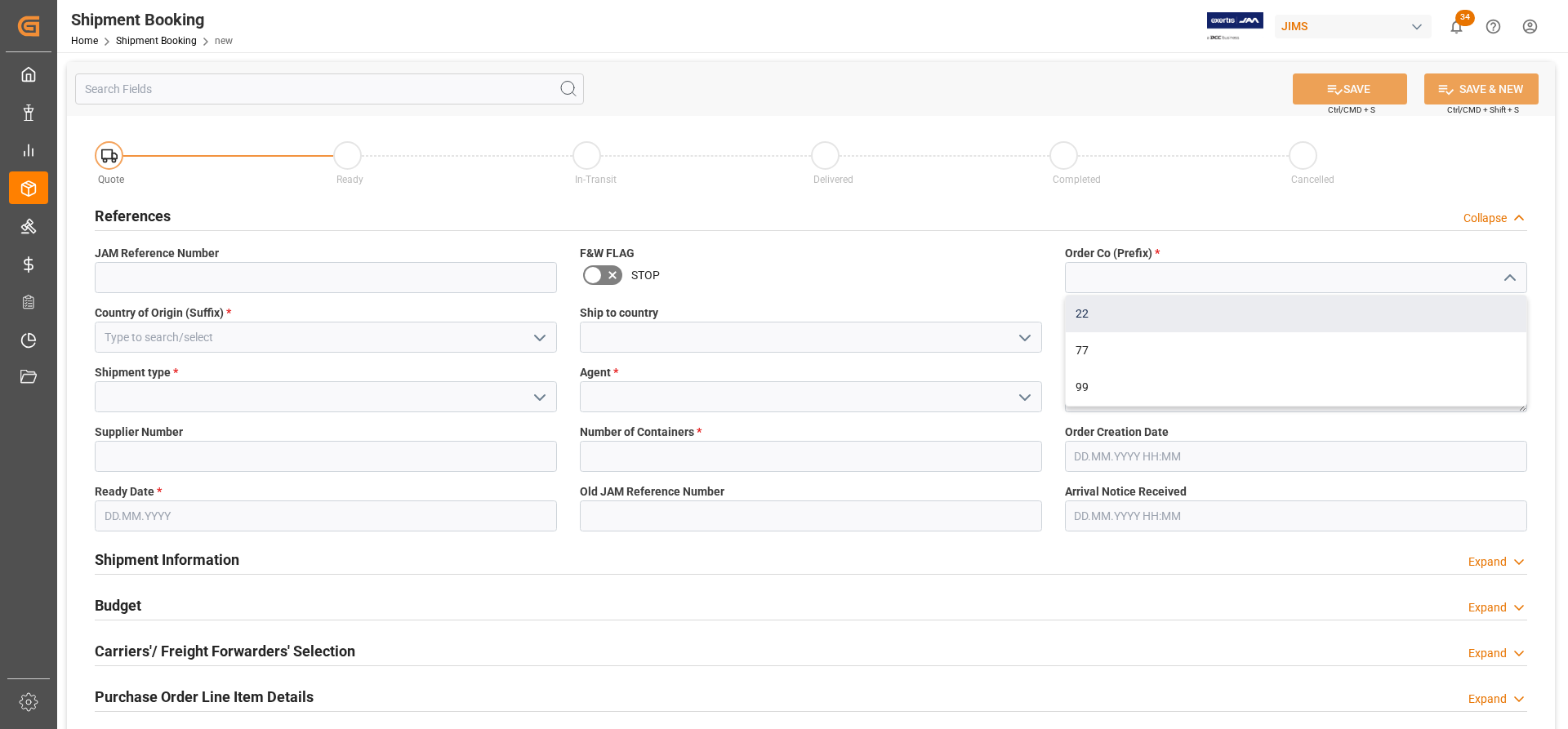
click at [1074, 322] on div "22" at bounding box center [1296, 314] width 461 height 37
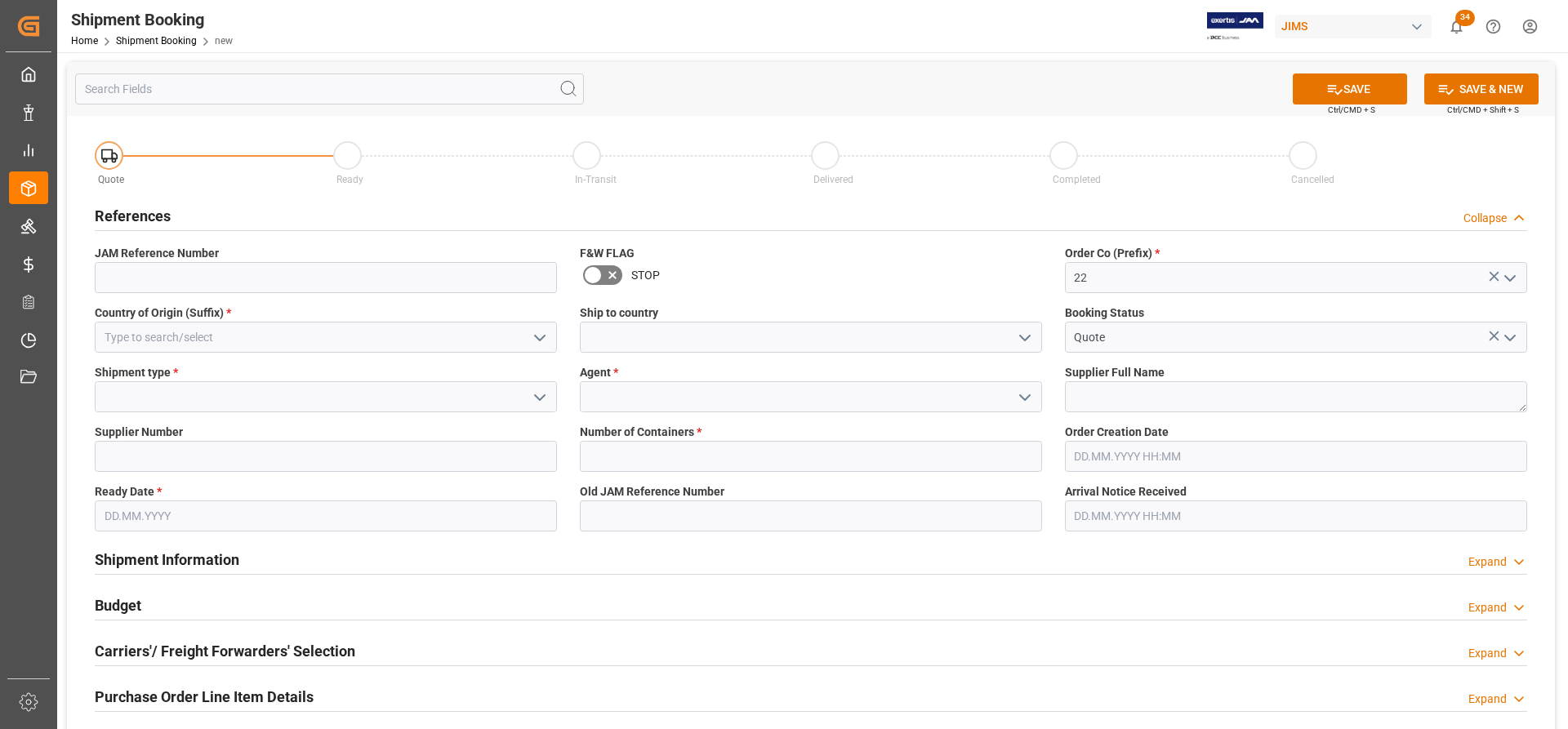
click at [1505, 270] on icon "open menu" at bounding box center [1510, 278] width 20 height 20
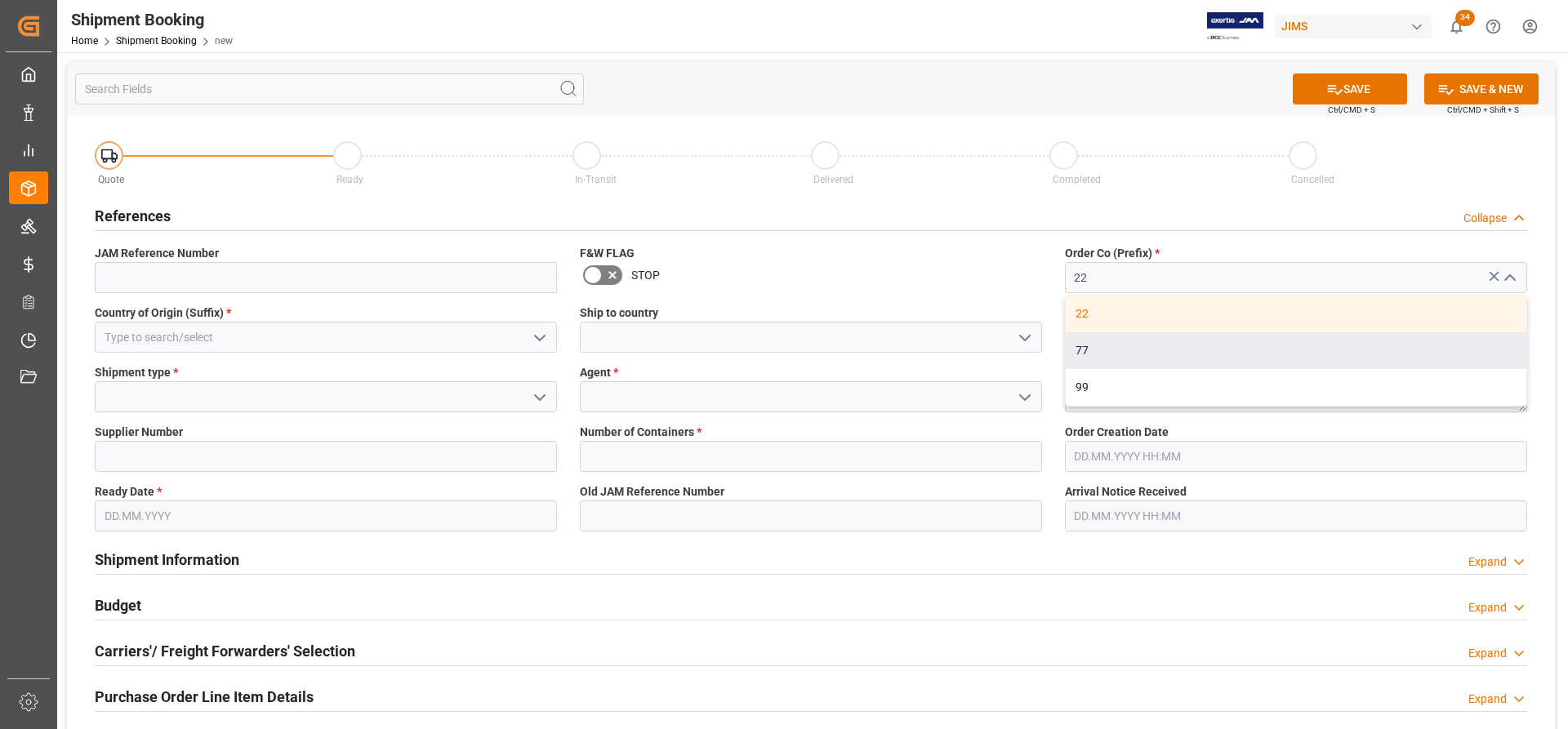
click at [1114, 355] on div "77" at bounding box center [1296, 351] width 461 height 37
type input "77"
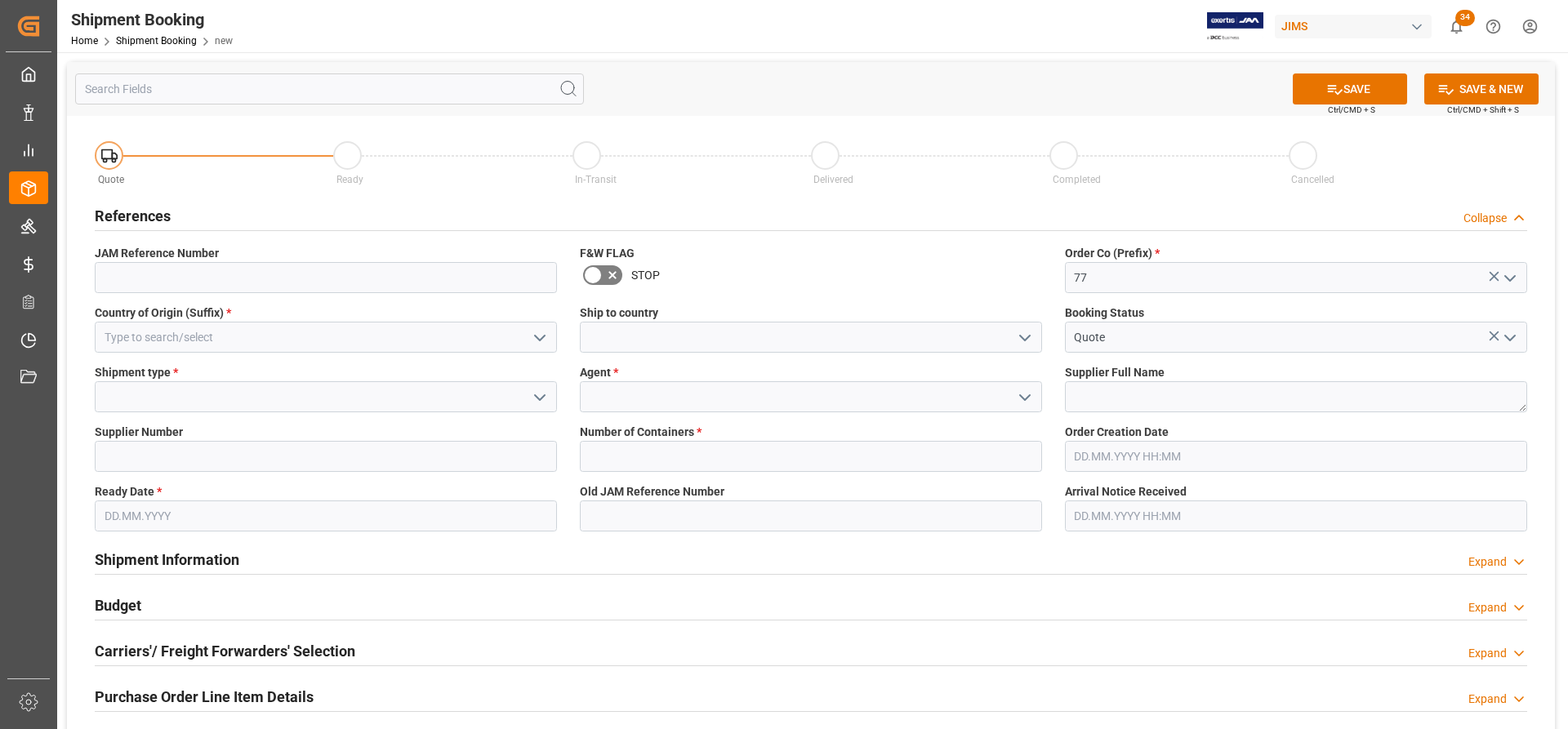
click at [544, 328] on icon "open menu" at bounding box center [539, 338] width 20 height 20
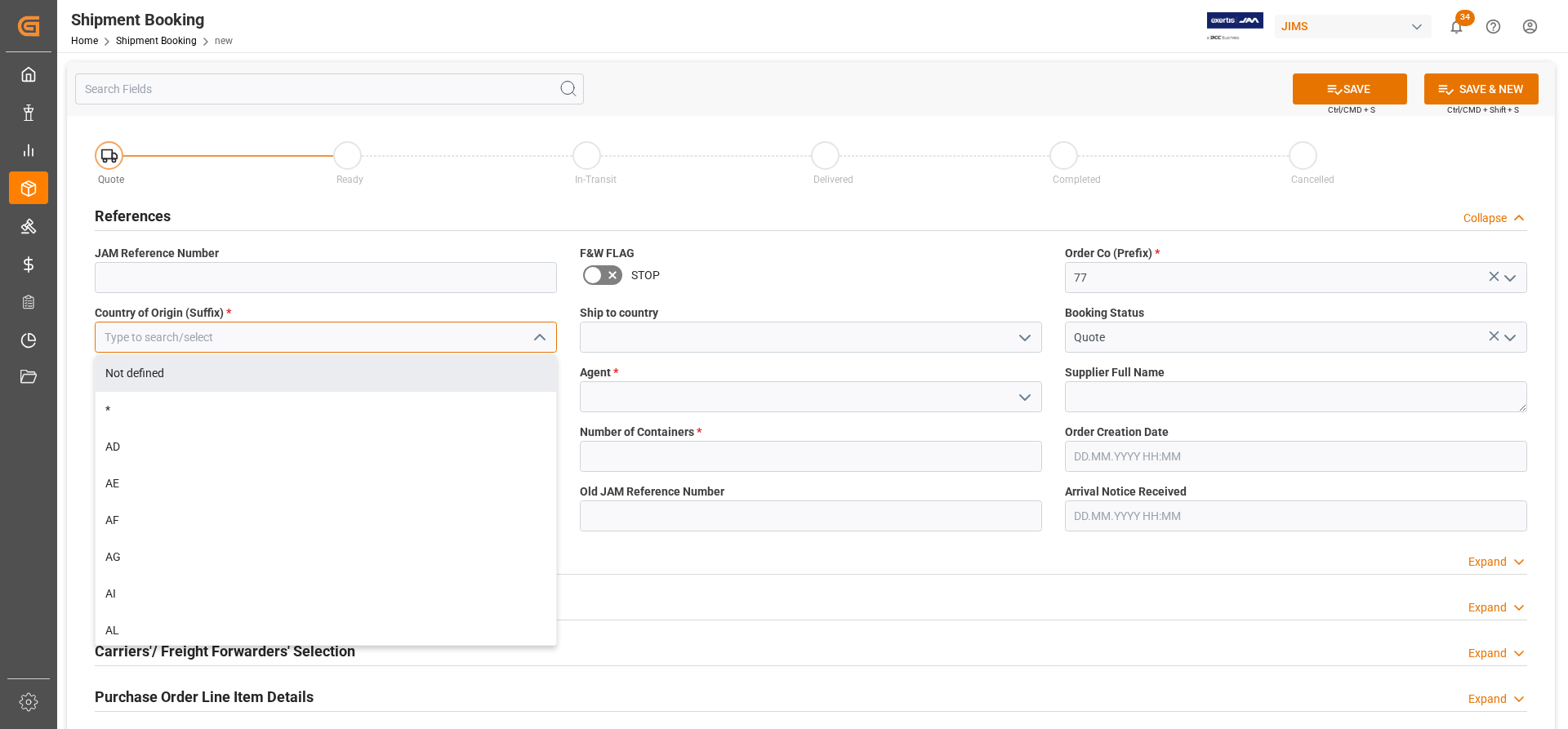
click at [180, 339] on input at bounding box center [326, 337] width 463 height 31
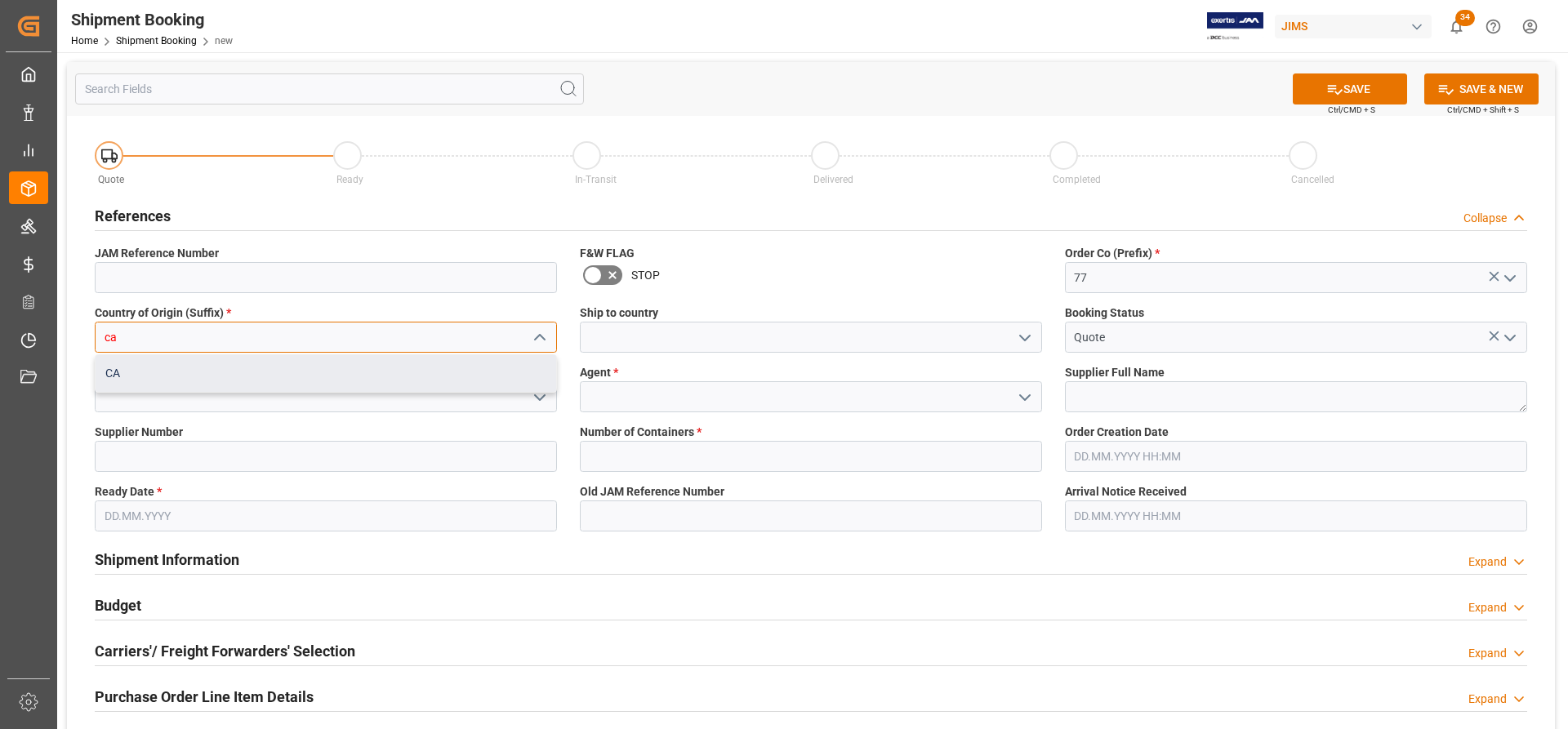
click at [153, 376] on div "CA" at bounding box center [326, 373] width 461 height 37
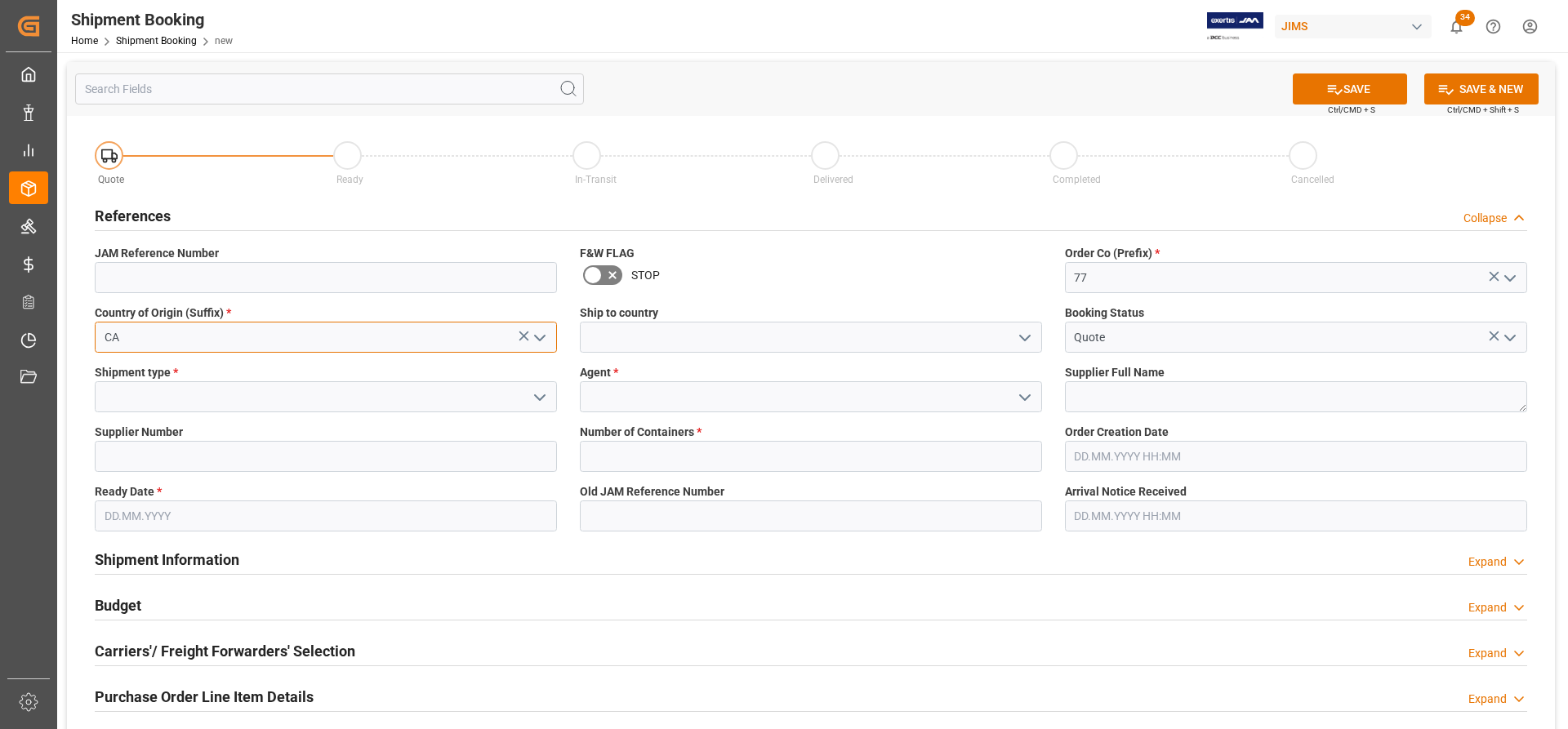
type input "CA"
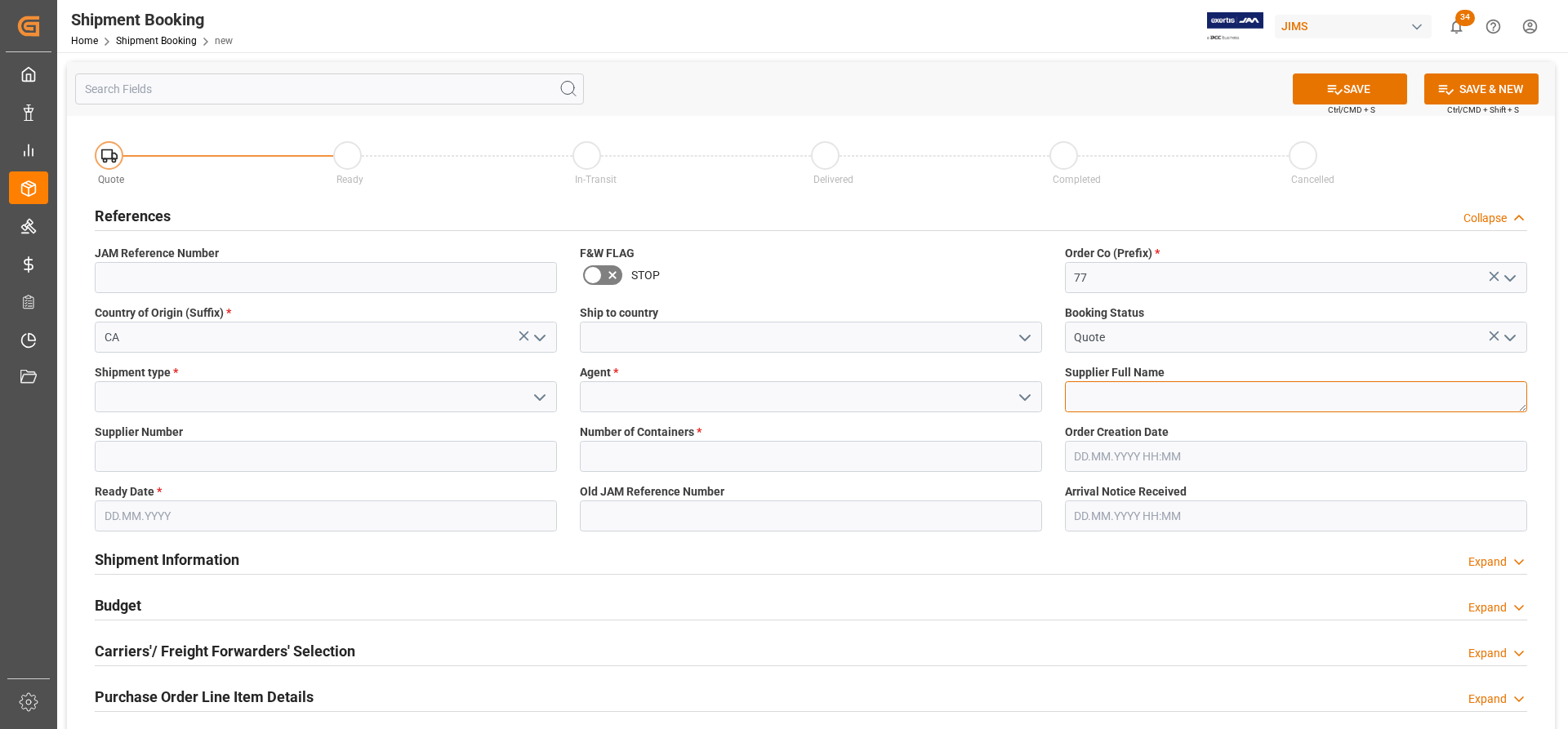
click at [1110, 398] on textarea at bounding box center [1296, 396] width 463 height 31
click at [1086, 400] on textarea at bounding box center [1296, 396] width 463 height 31
paste textarea "Paragraph, Inc."
type textarea "Paragraph, Inc."
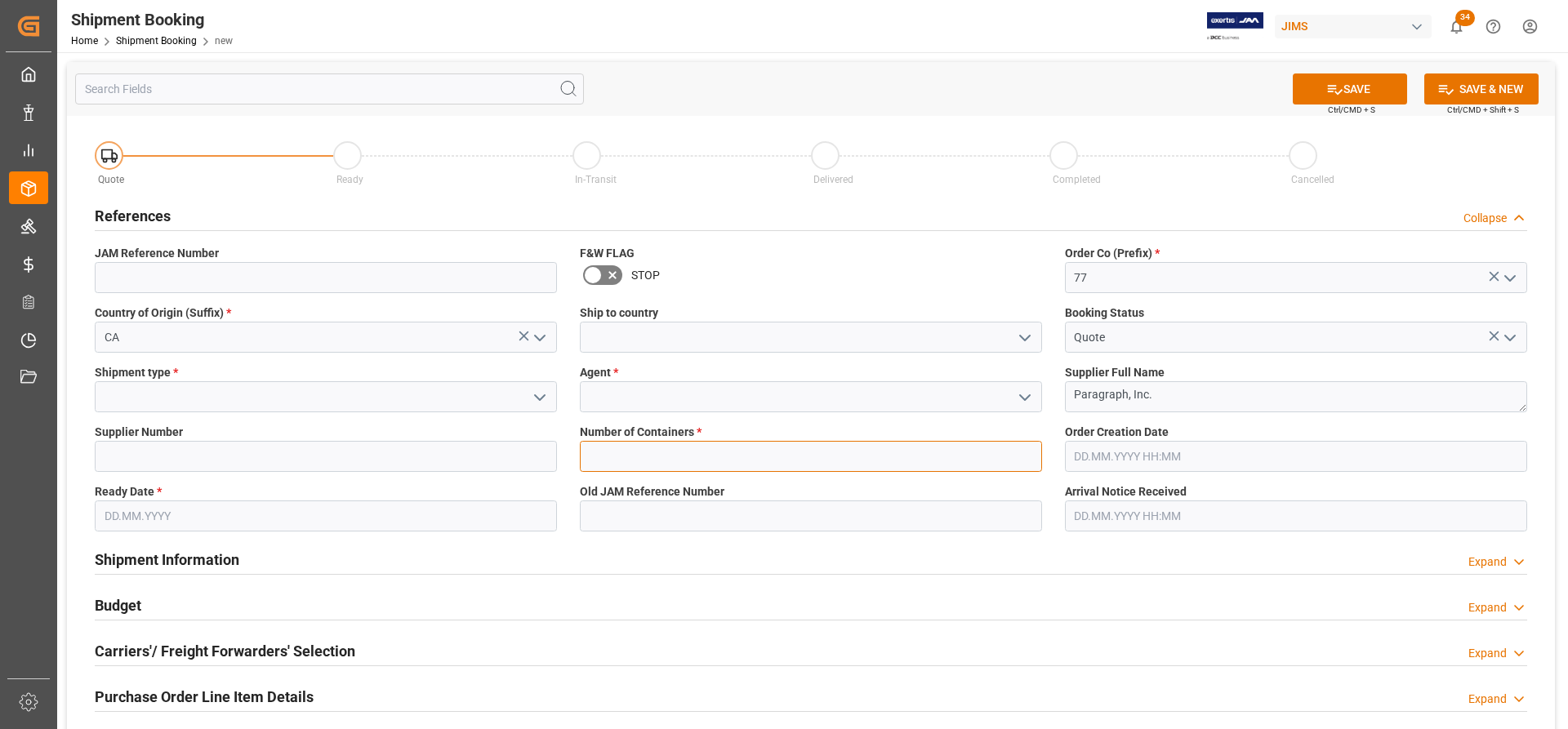
click at [631, 456] on input "text" at bounding box center [811, 456] width 463 height 31
type input "0"
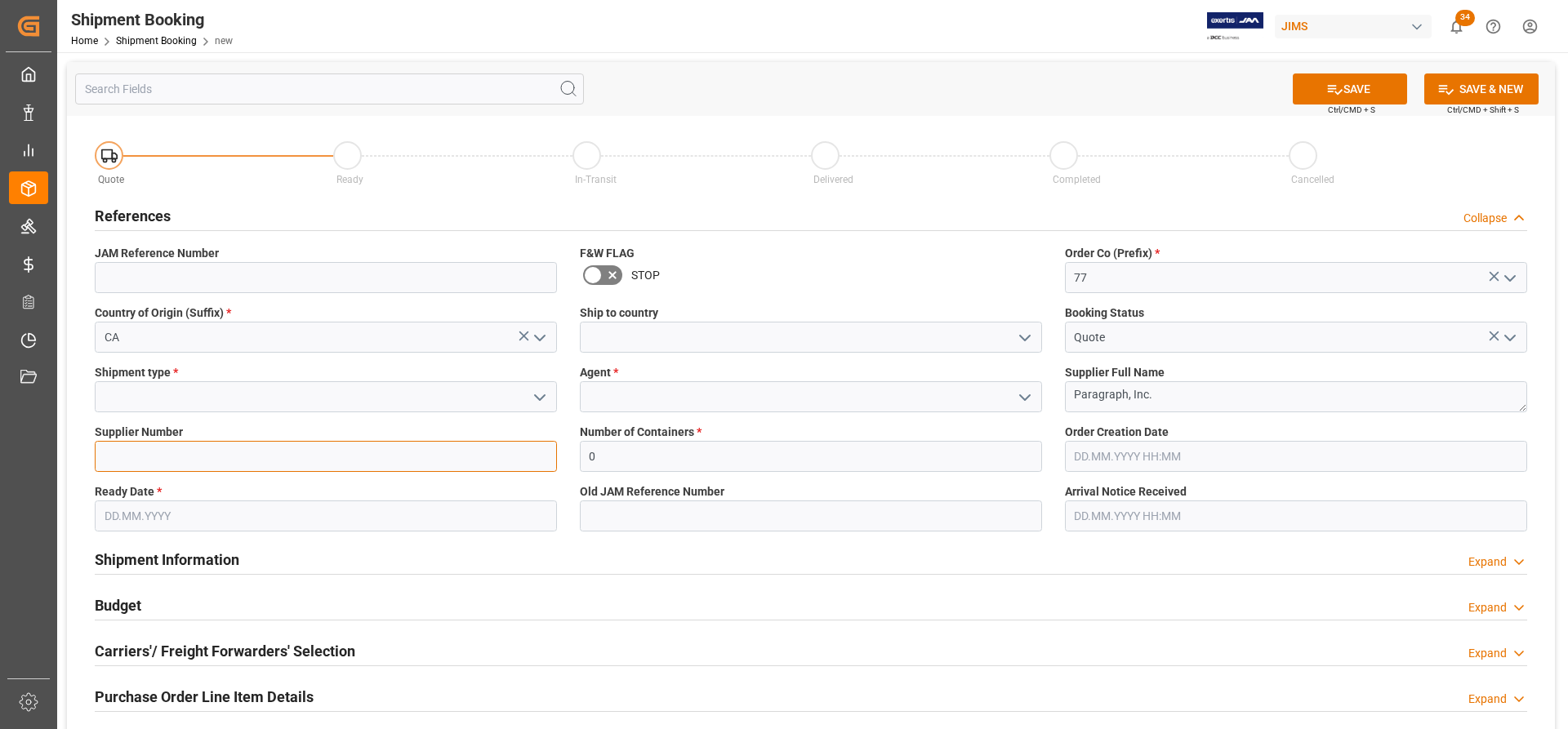
click at [115, 454] on input at bounding box center [326, 456] width 463 height 31
click at [153, 457] on input at bounding box center [326, 456] width 463 height 31
paste input "167260"
type input "167260"
click at [110, 512] on input "text" at bounding box center [326, 516] width 463 height 31
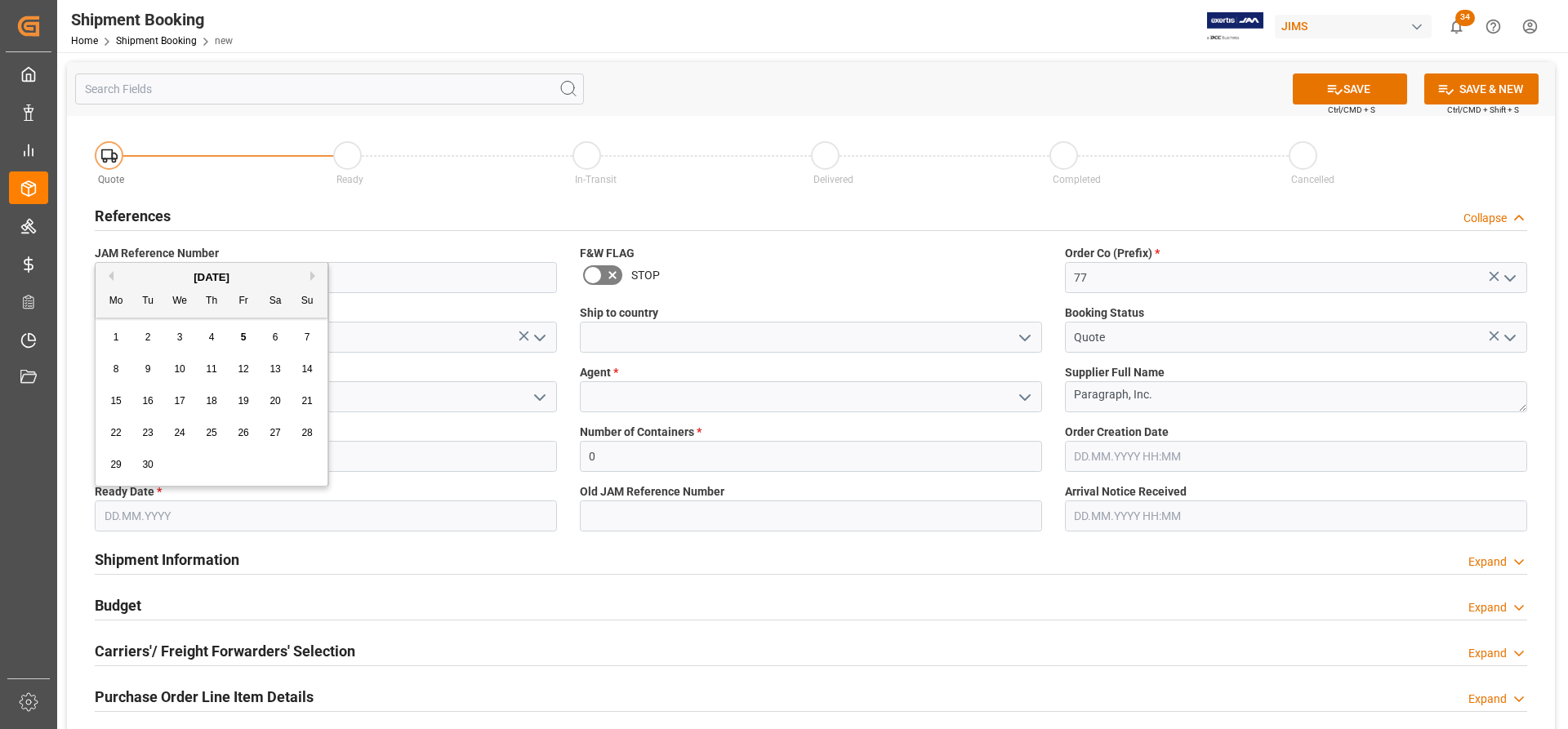
click at [245, 337] on span "5" at bounding box center [243, 337] width 6 height 11
type input "[DATE]"
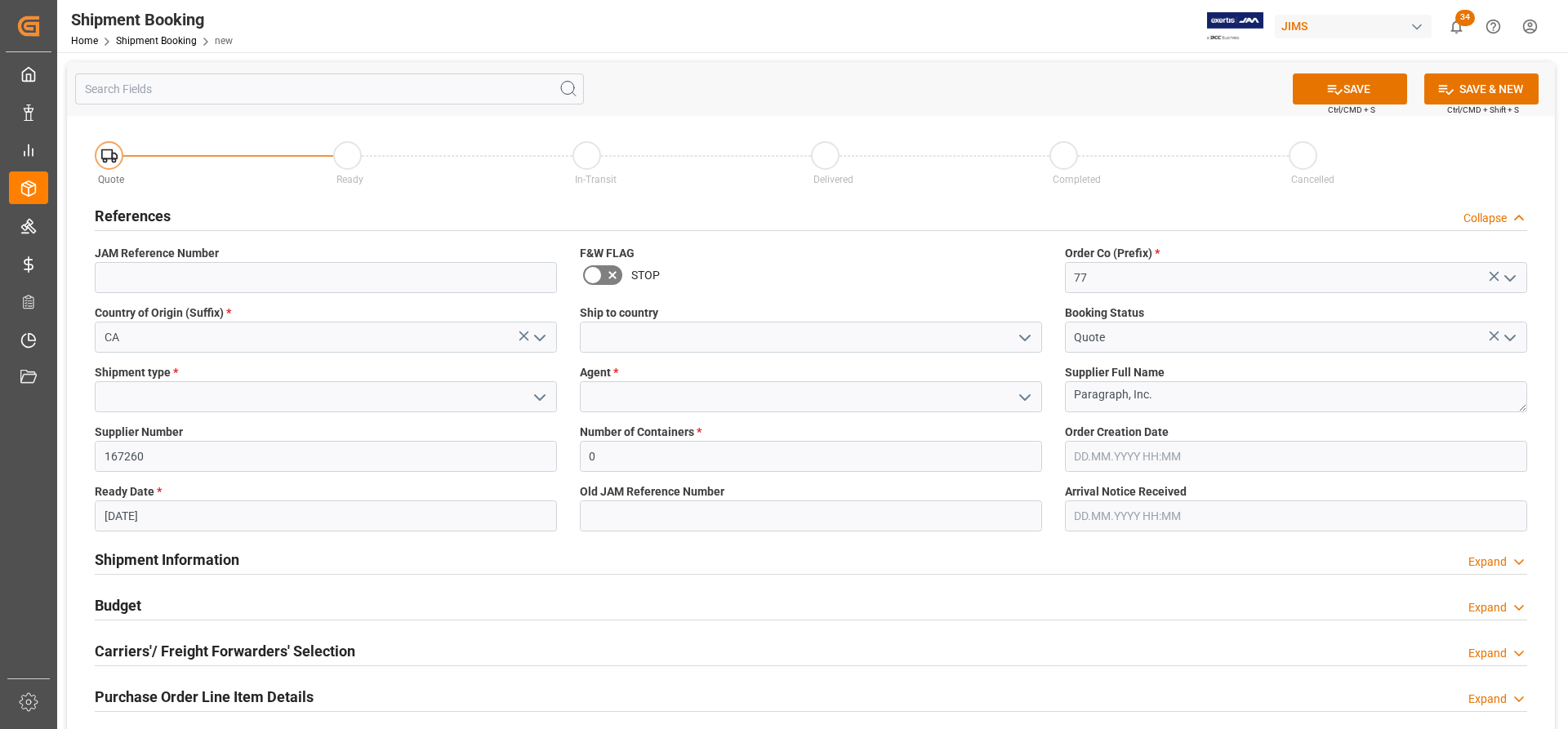
click at [1144, 452] on input "text" at bounding box center [1296, 456] width 463 height 31
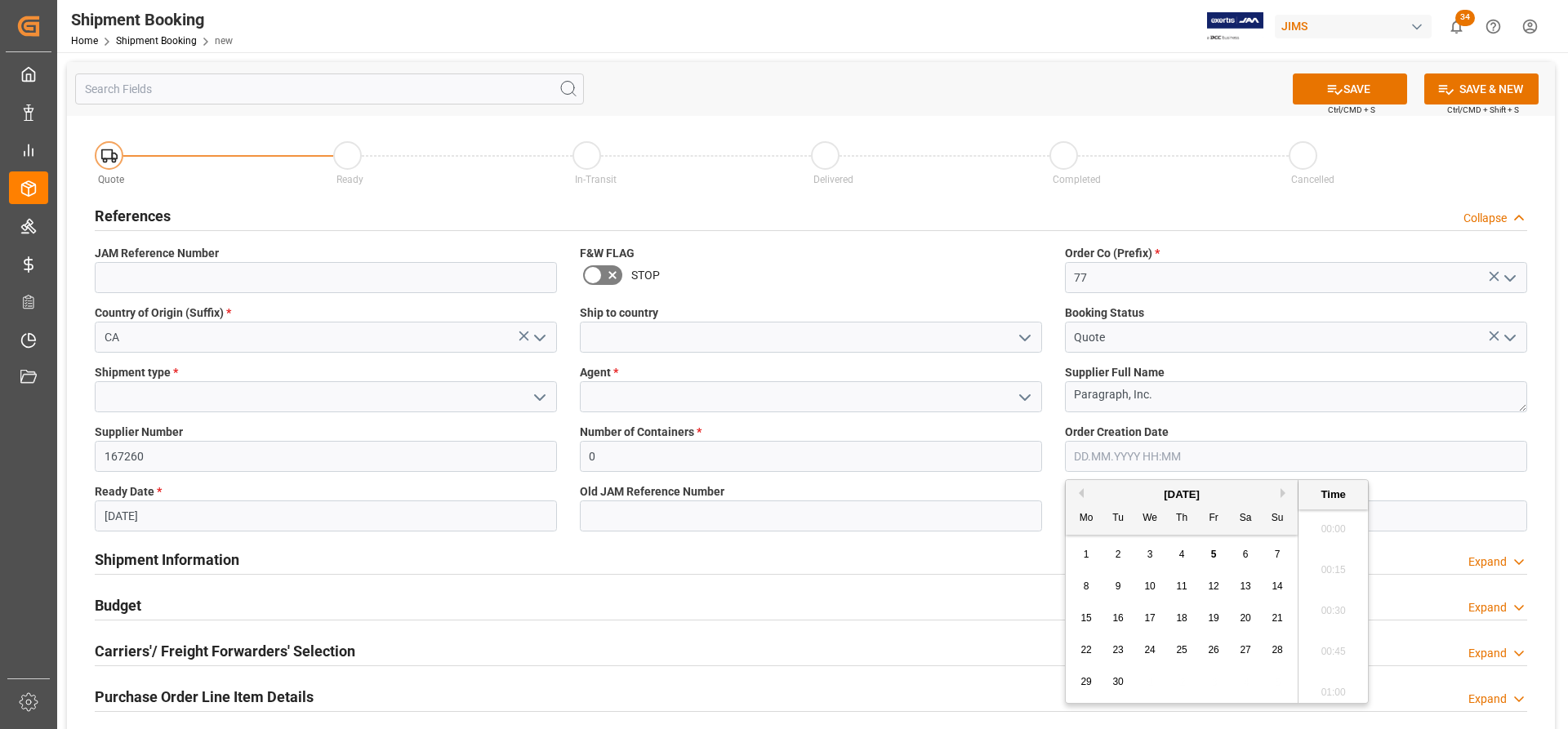
scroll to position [1516, 0]
click at [1208, 560] on div "5" at bounding box center [1214, 554] width 21 height 20
type input "[DATE] 00:00"
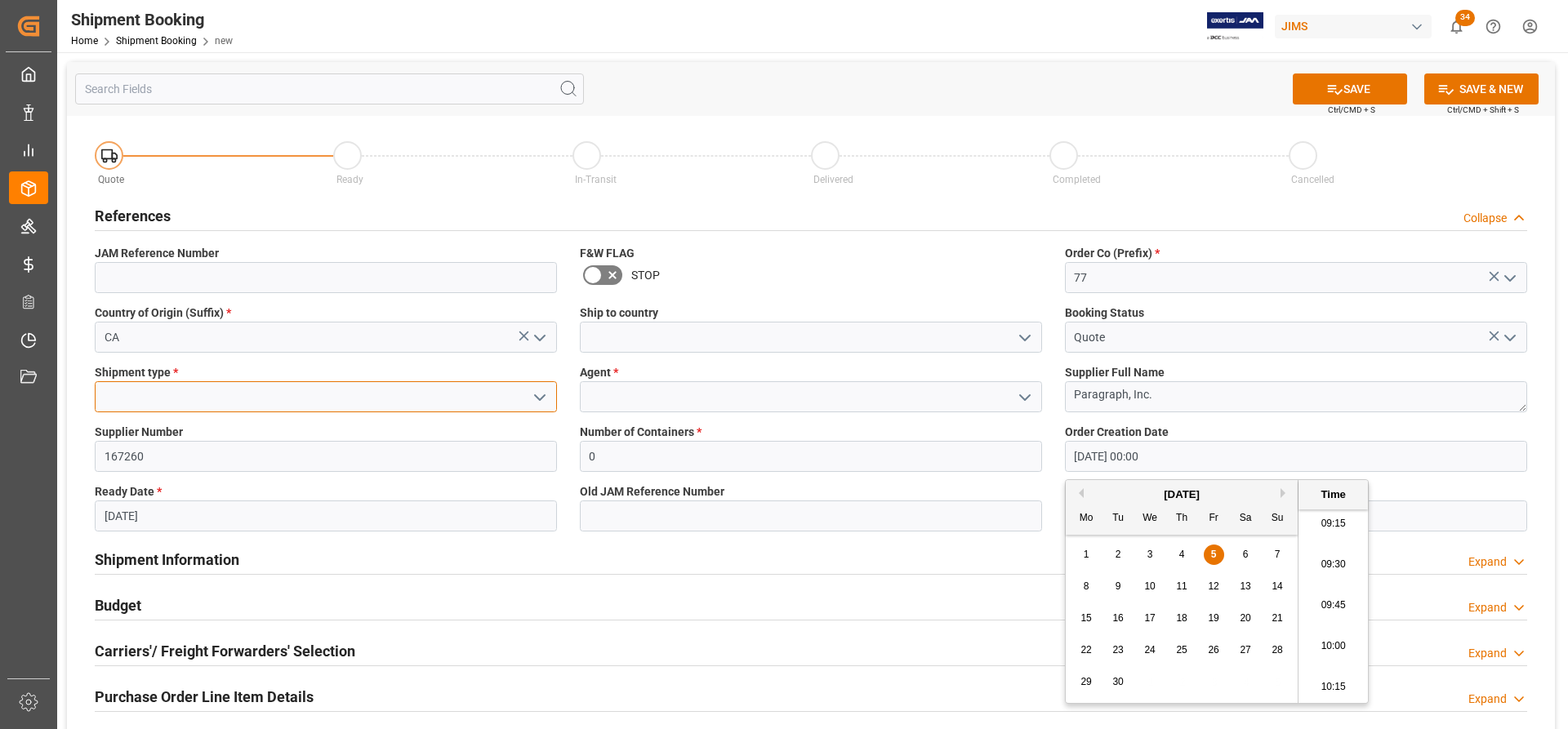
click at [152, 404] on input at bounding box center [326, 396] width 463 height 31
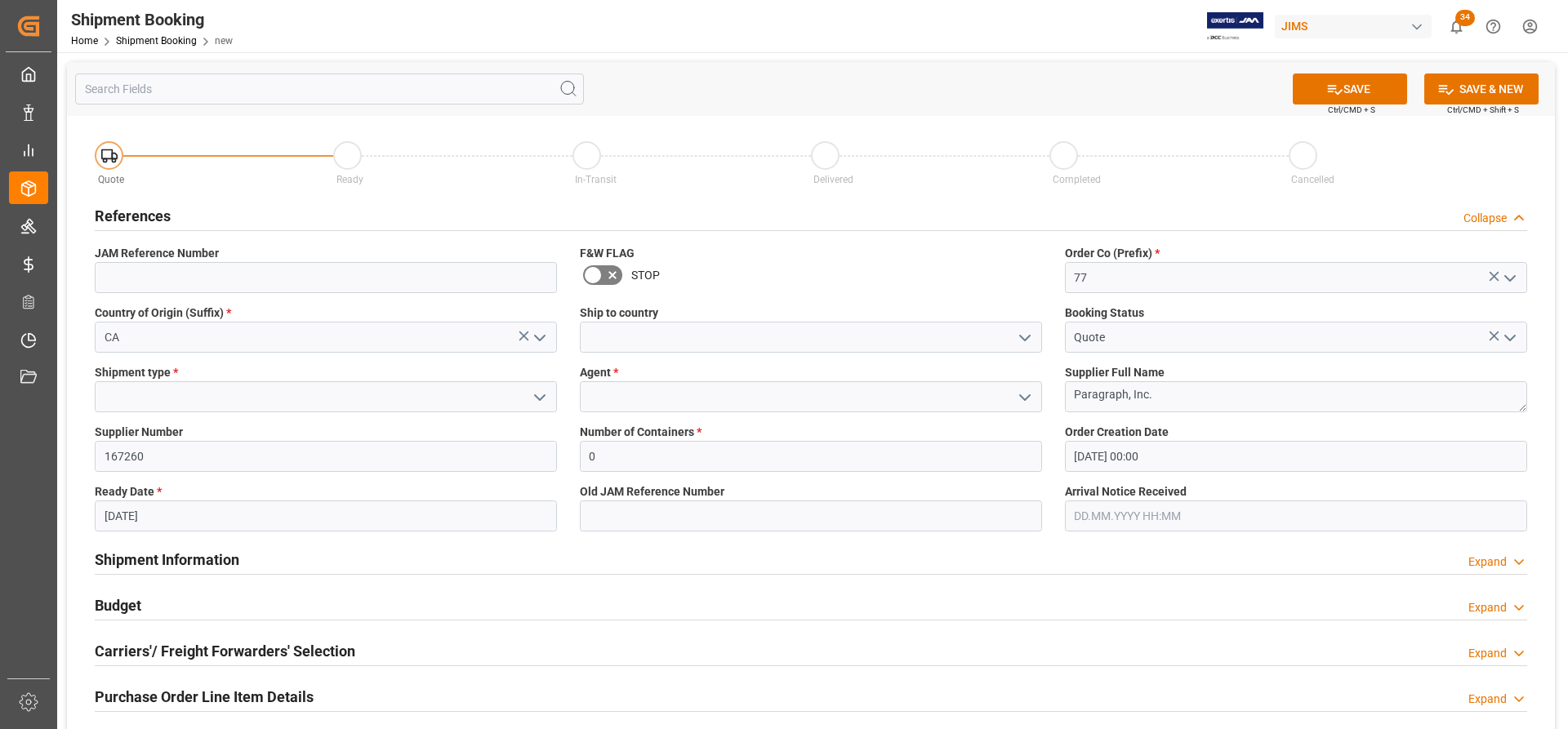
click at [536, 395] on polyline "open menu" at bounding box center [539, 398] width 9 height 5
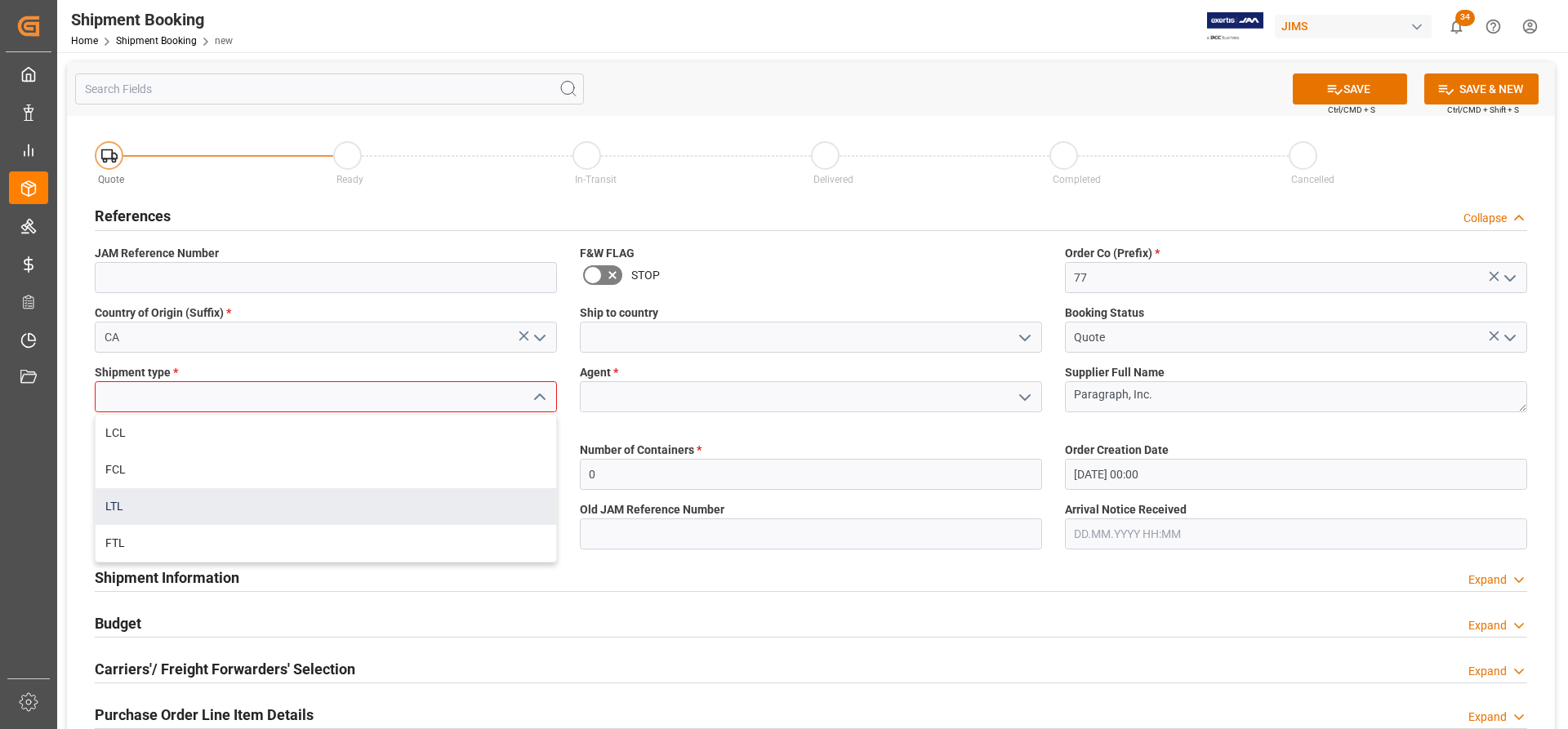
click at [132, 504] on div "LTL" at bounding box center [326, 506] width 461 height 37
type input "LTL"
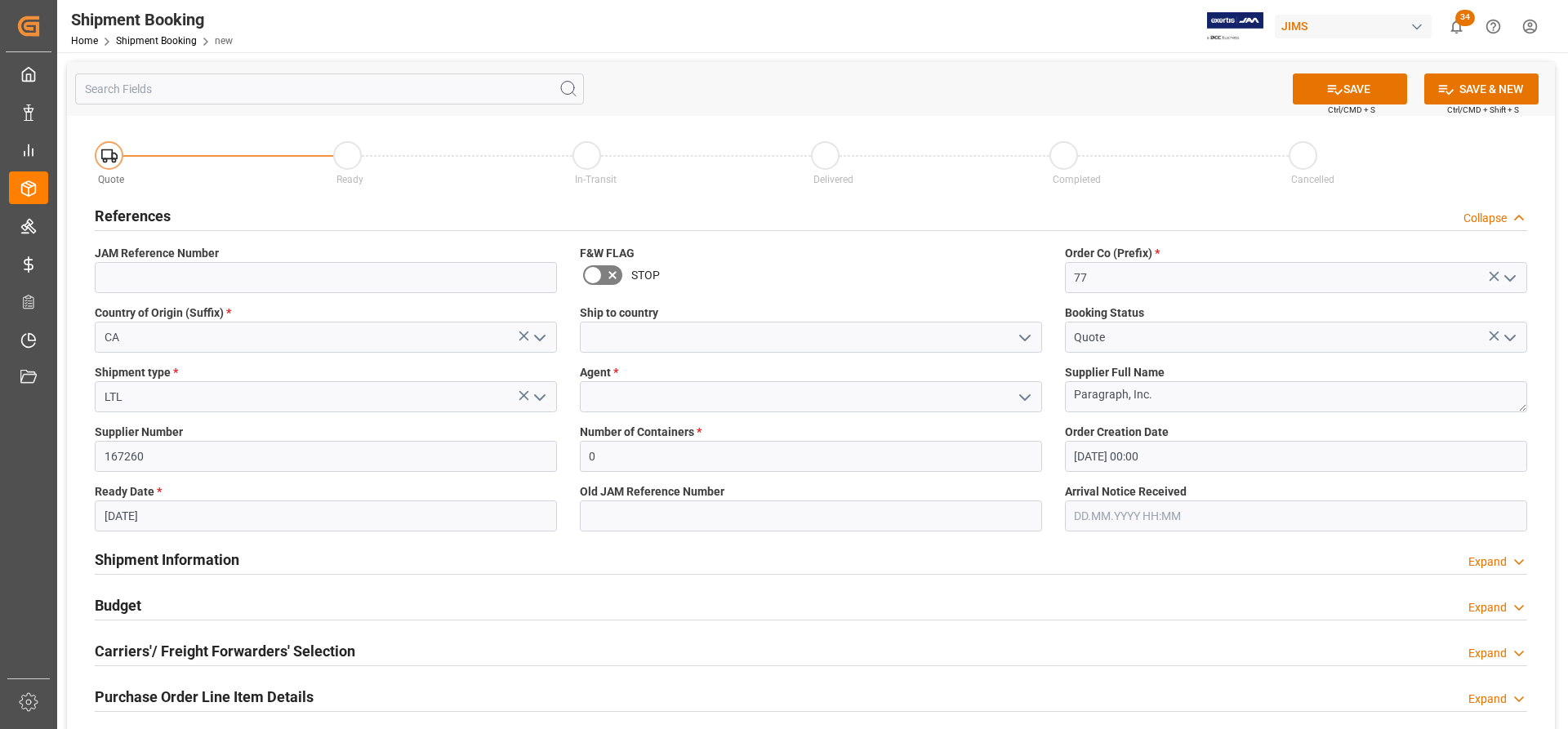
click at [1023, 399] on icon "open menu" at bounding box center [1024, 397] width 20 height 20
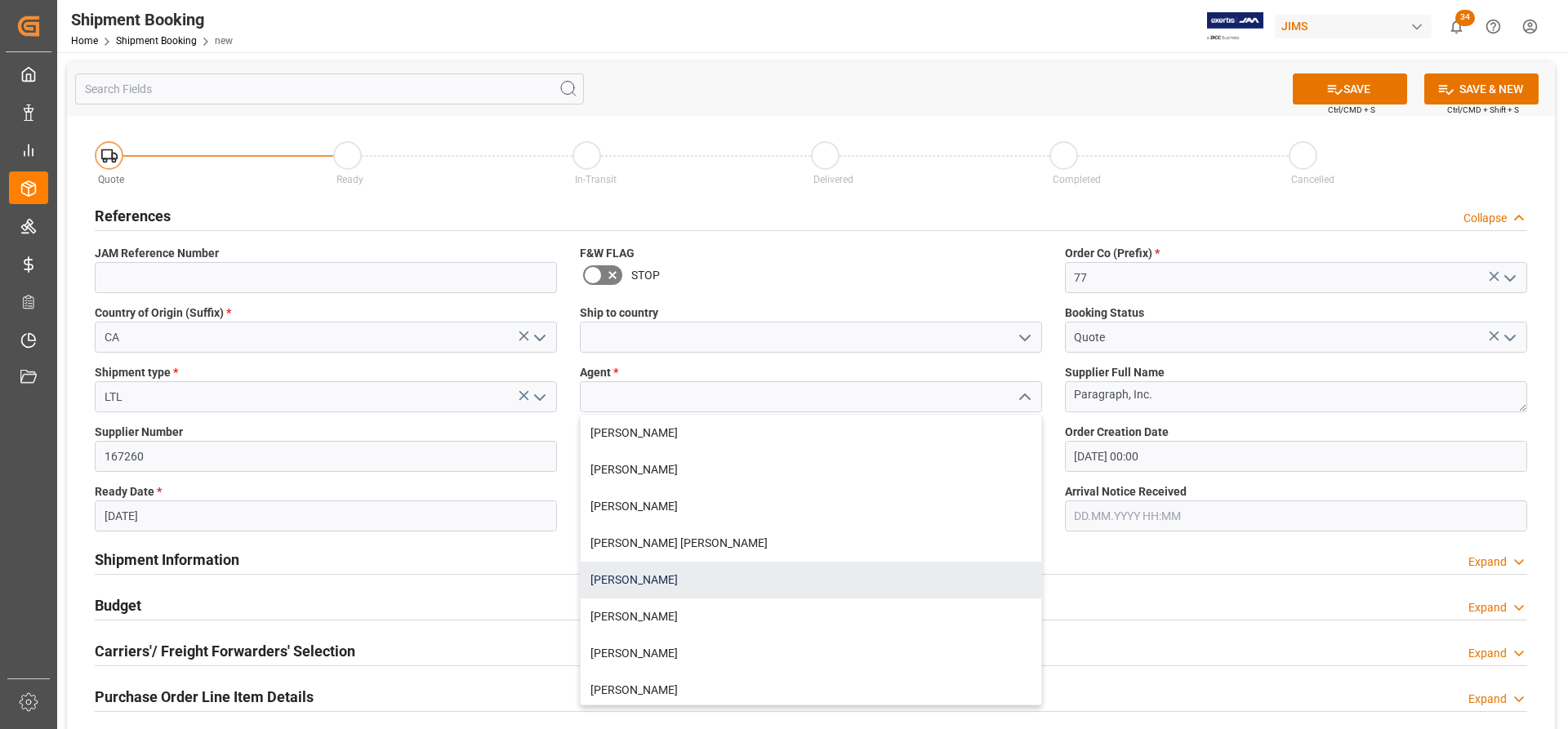
click at [696, 581] on div "[PERSON_NAME]" at bounding box center [811, 579] width 461 height 37
type input "[PERSON_NAME]"
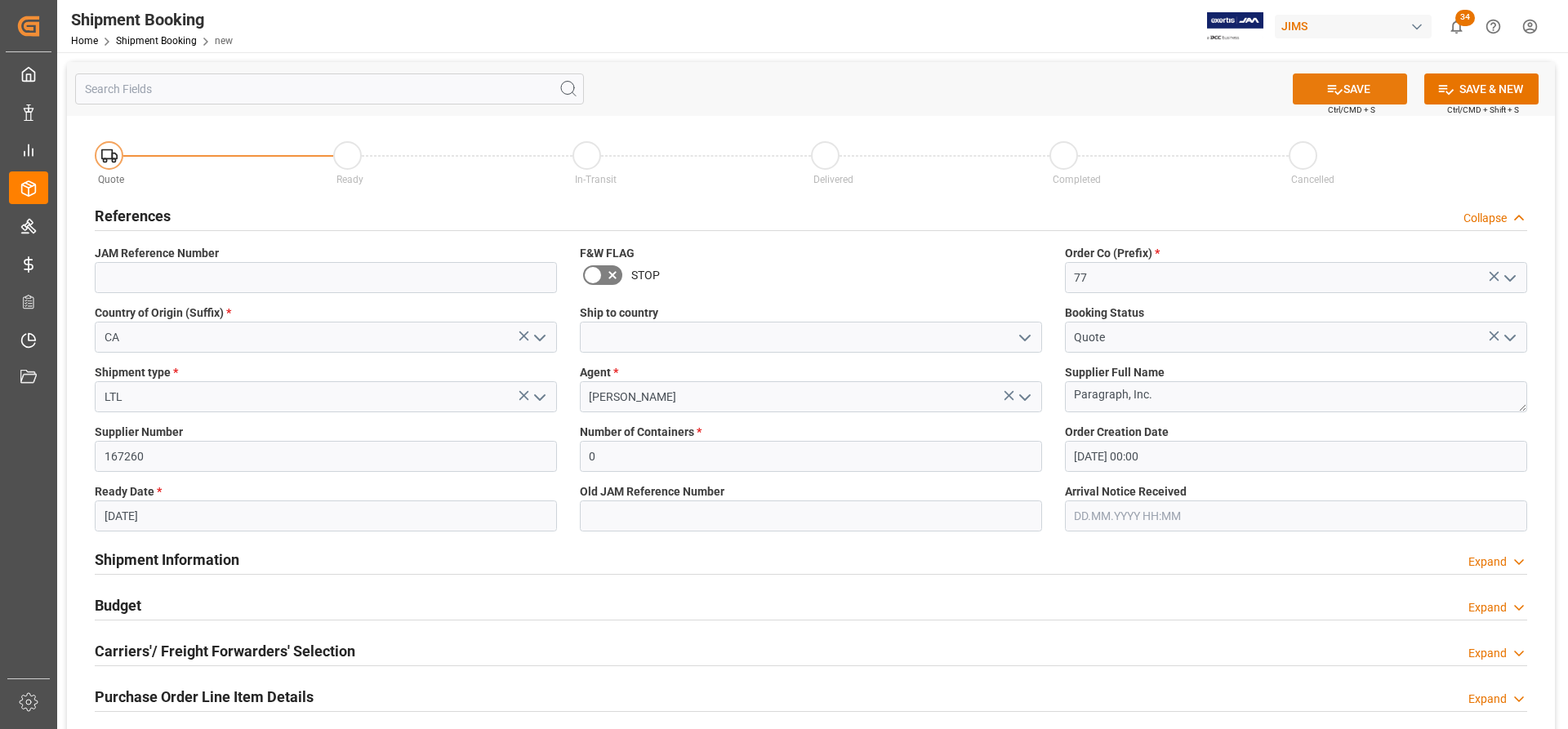
click at [1373, 89] on button "SAVE" at bounding box center [1350, 89] width 114 height 31
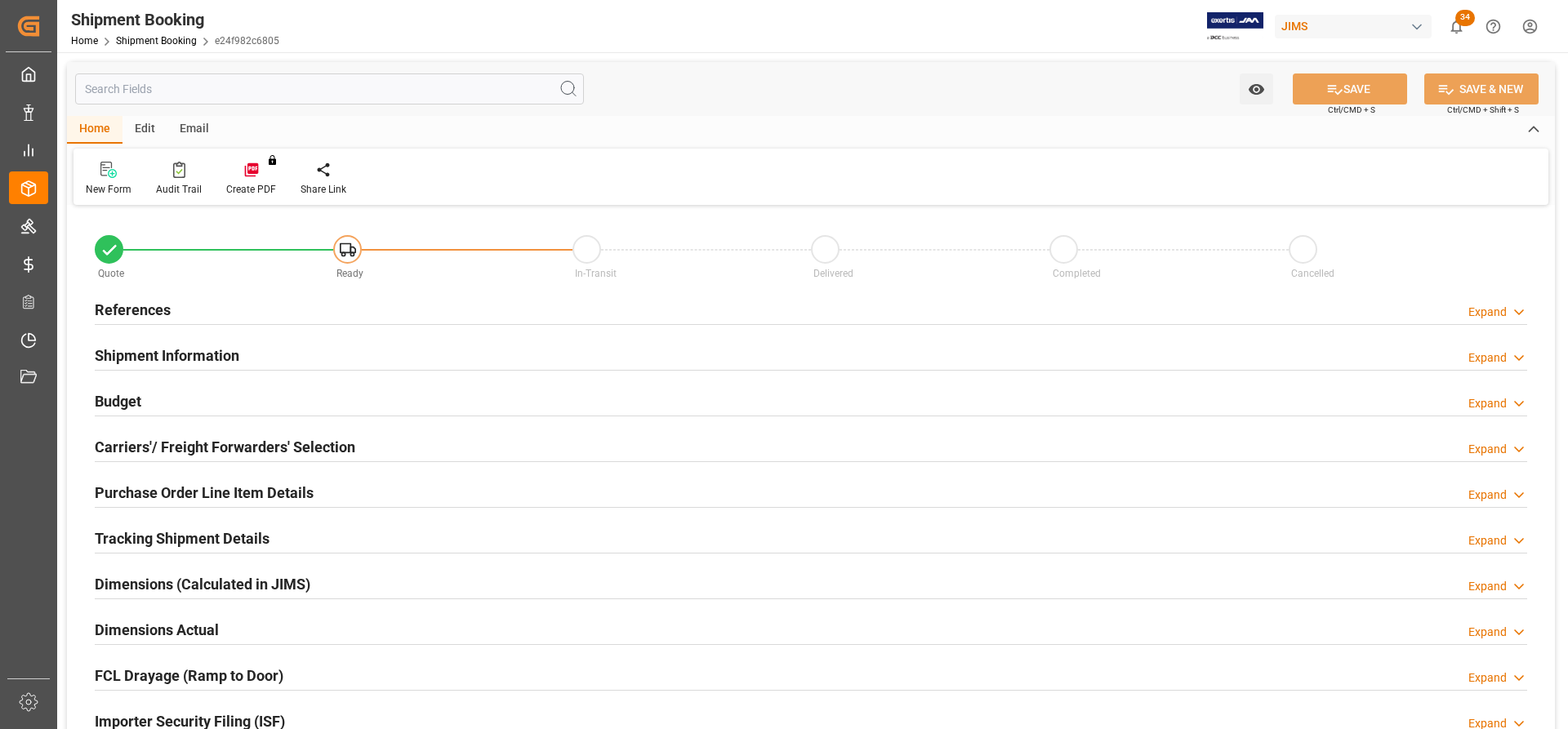
type input "0"
type input "[DATE] 00:00"
type input "[DATE]"
click at [119, 306] on h2 "References" at bounding box center [132, 310] width 76 height 22
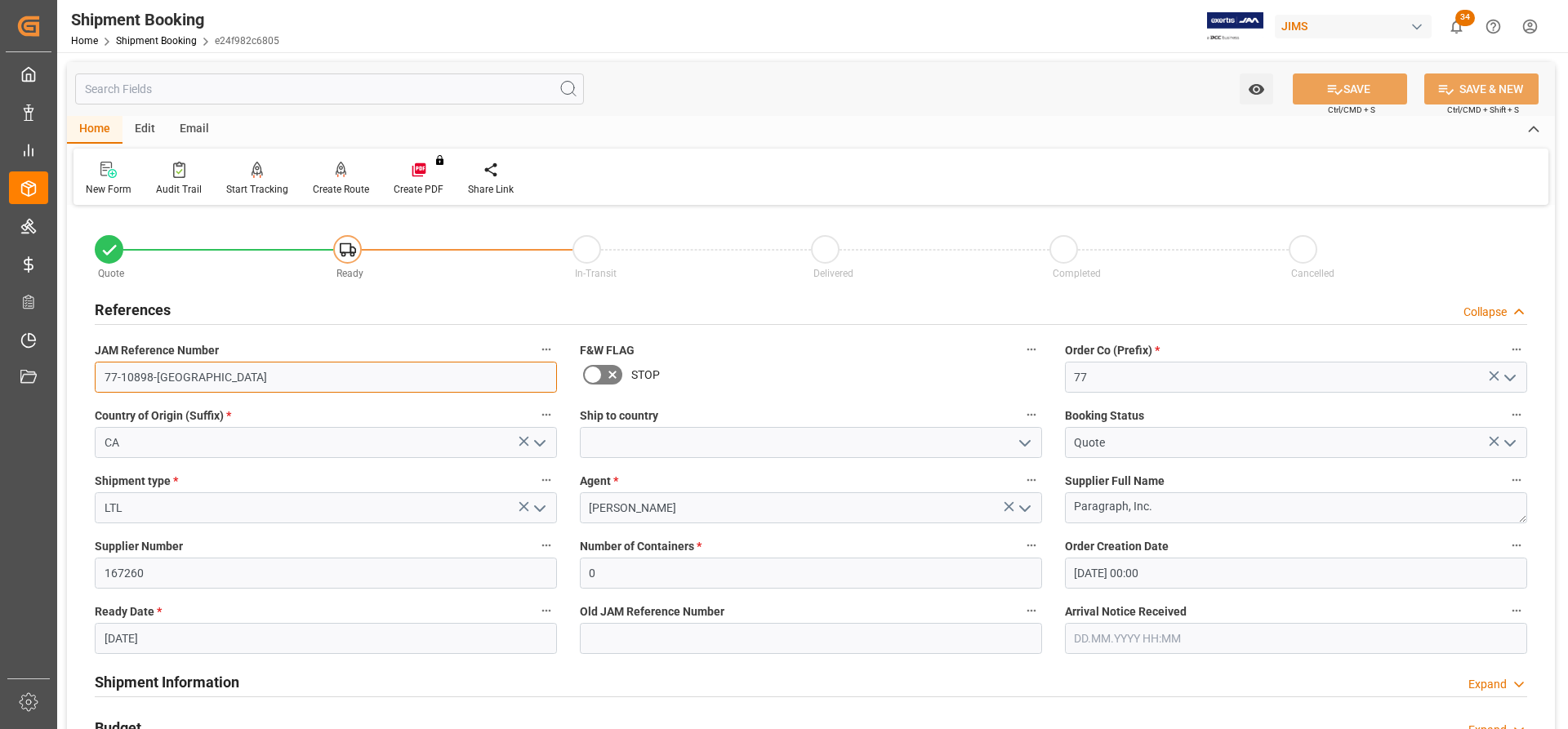
drag, startPoint x: 175, startPoint y: 378, endPoint x: 65, endPoint y: 370, distance: 110.3
click at [65, 370] on div "Watch Option SAVE Ctrl/CMD + S SAVE & NEW Ctrl/CMD + Shift + S Home Edit Email …" at bounding box center [810, 710] width 1508 height 1315
